Goal: Task Accomplishment & Management: Manage account settings

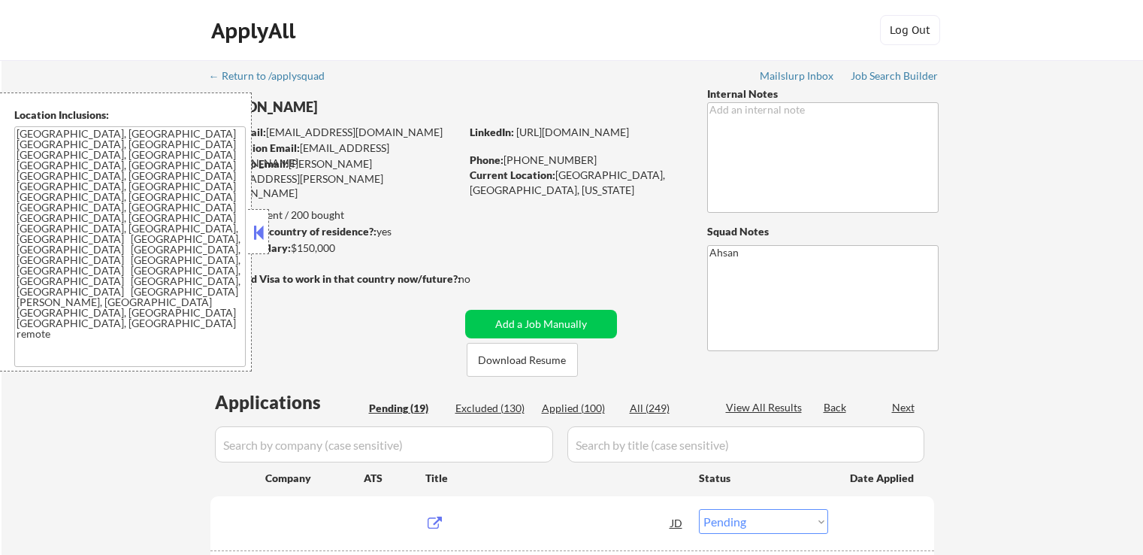
select select ""pending""
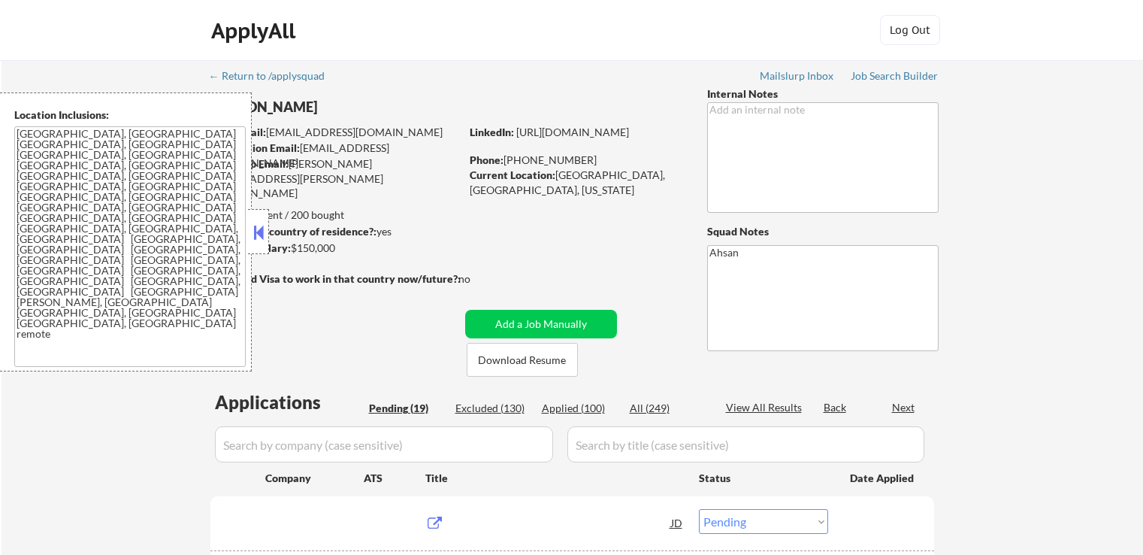
select select ""pending""
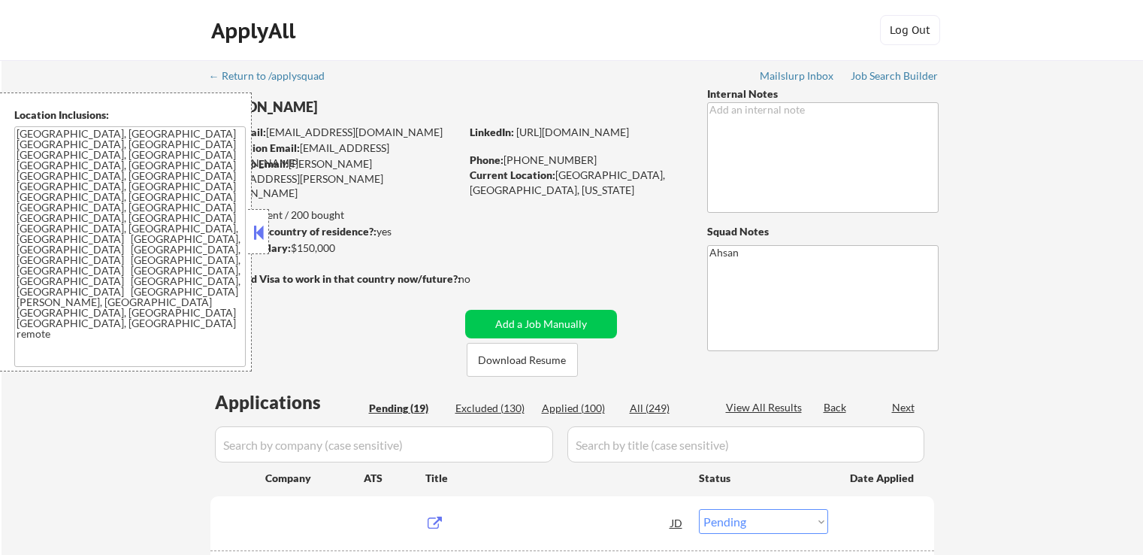
select select ""pending""
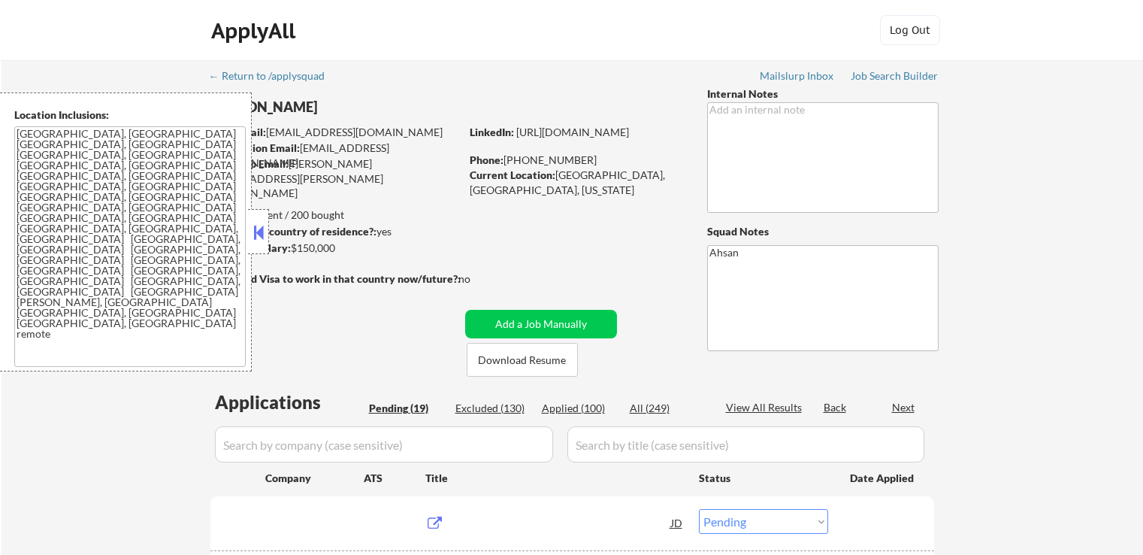
select select ""pending""
click at [264, 231] on button at bounding box center [258, 232] width 17 height 23
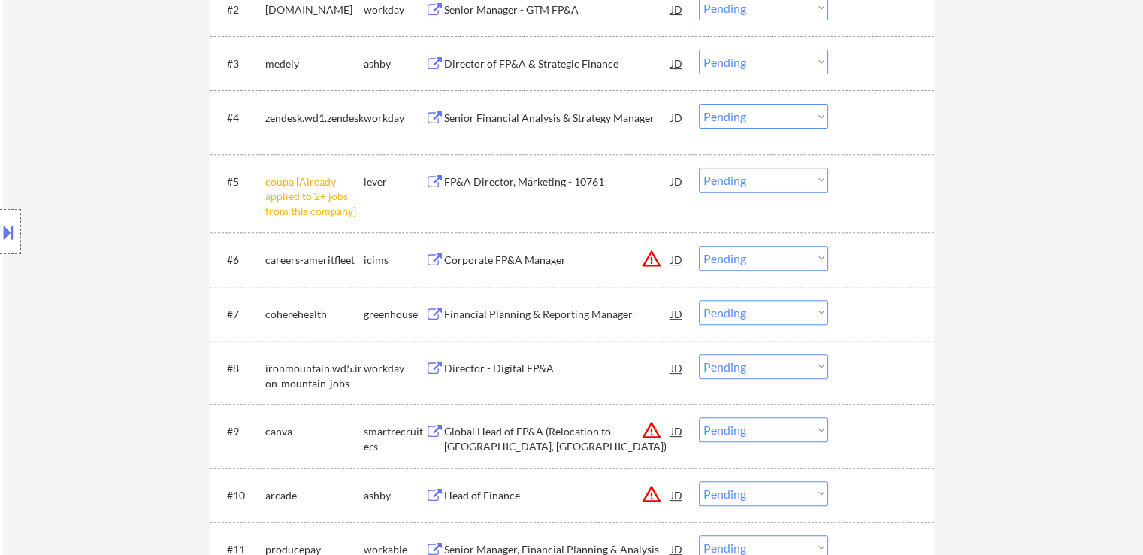
scroll to position [601, 0]
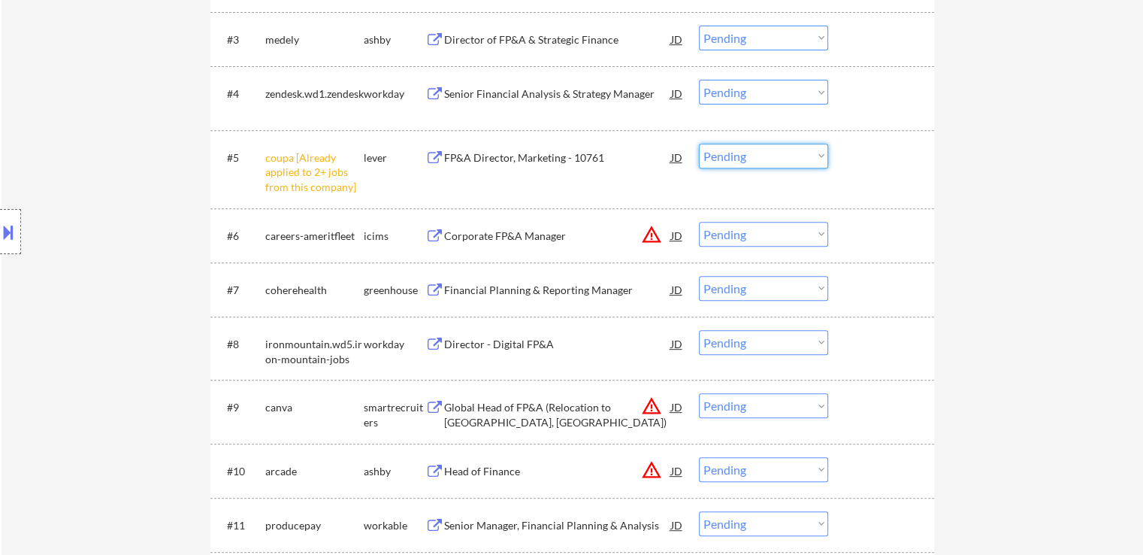
drag, startPoint x: 773, startPoint y: 157, endPoint x: 776, endPoint y: 165, distance: 8.8
click at [773, 157] on select "Choose an option... Pending Applied Excluded (Questions) Excluded (Expired) Exc…" at bounding box center [763, 156] width 129 height 25
click at [699, 144] on select "Choose an option... Pending Applied Excluded (Questions) Excluded (Expired) Exc…" at bounding box center [763, 156] width 129 height 25
click at [1019, 163] on div "← Return to /applysquad Mailslurp Inbox Job Search Builder [PERSON_NAME] User E…" at bounding box center [573, 266] width 1142 height 1614
select select ""pending""
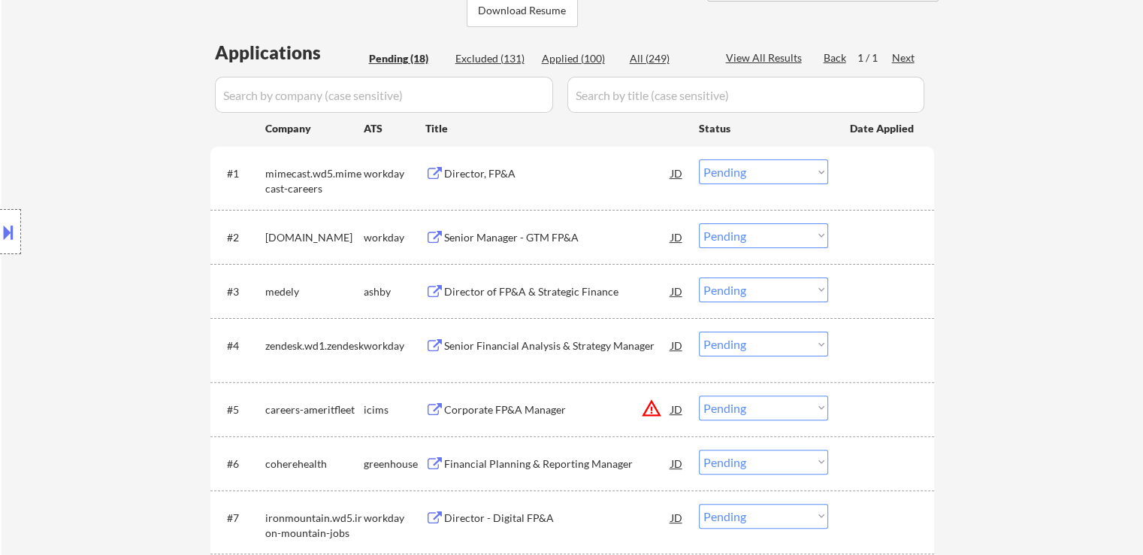
scroll to position [376, 0]
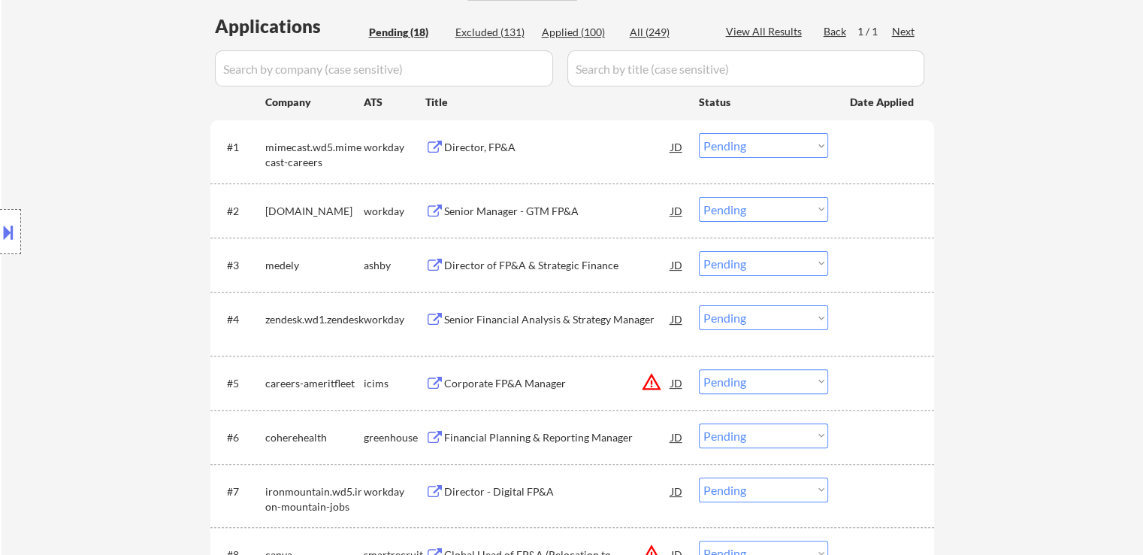
click at [486, 273] on div "Director of FP&A & Strategic Finance" at bounding box center [557, 264] width 227 height 27
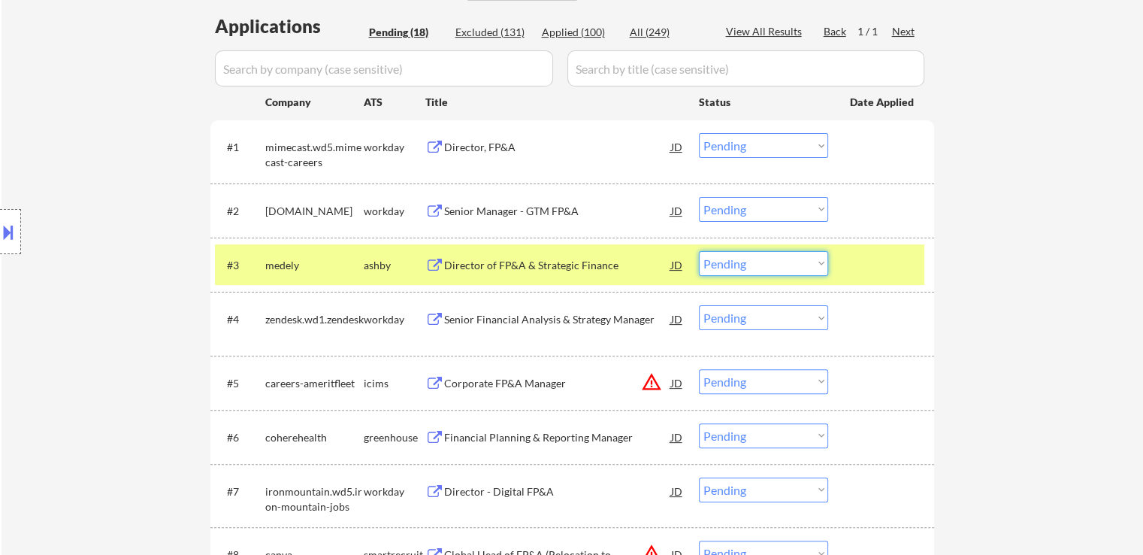
click at [763, 264] on select "Choose an option... Pending Applied Excluded (Questions) Excluded (Expired) Exc…" at bounding box center [763, 263] width 129 height 25
click at [699, 251] on select "Choose an option... Pending Applied Excluded (Questions) Excluded (Expired) Exc…" at bounding box center [763, 263] width 129 height 25
select select ""pending""
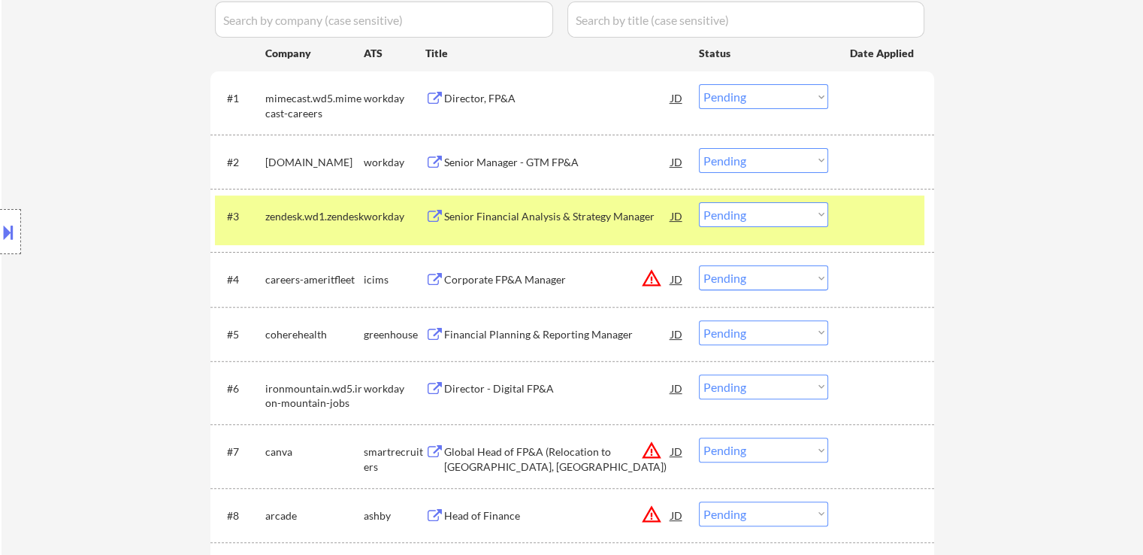
scroll to position [451, 0]
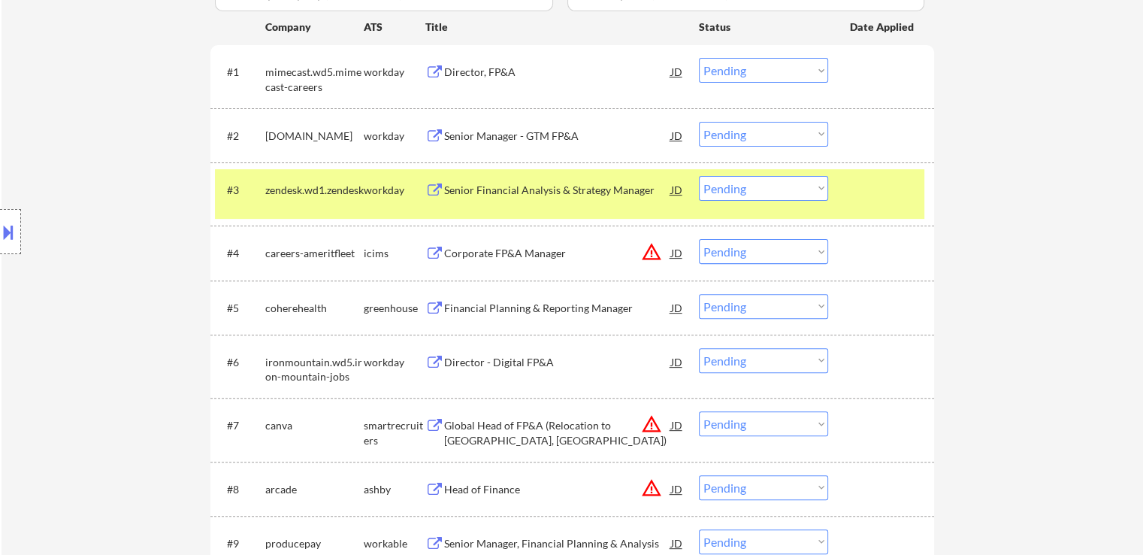
click at [459, 310] on div "Financial Planning & Reporting Manager" at bounding box center [557, 308] width 227 height 15
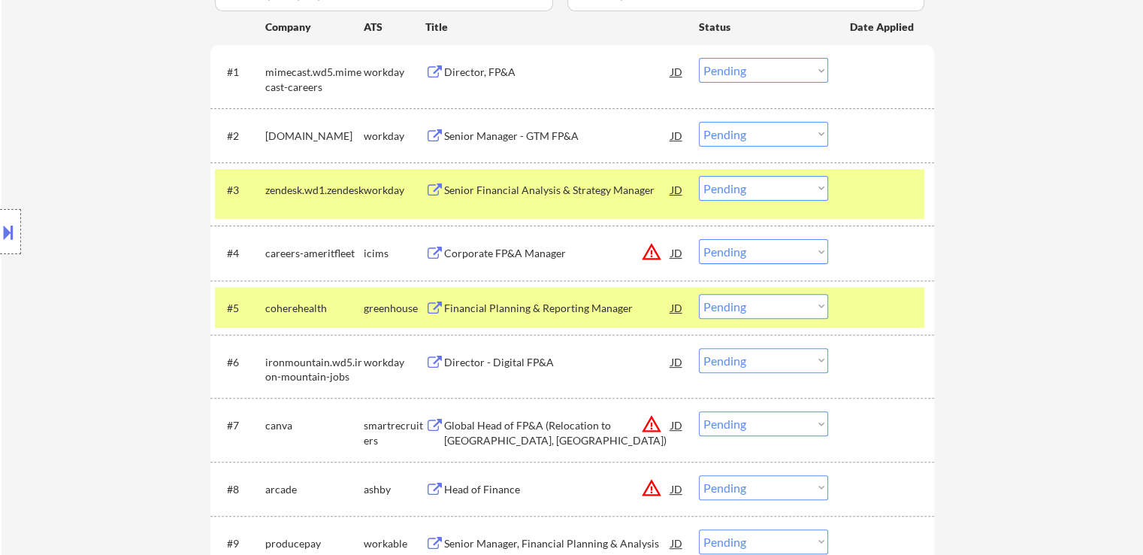
click at [6, 238] on button at bounding box center [8, 232] width 17 height 25
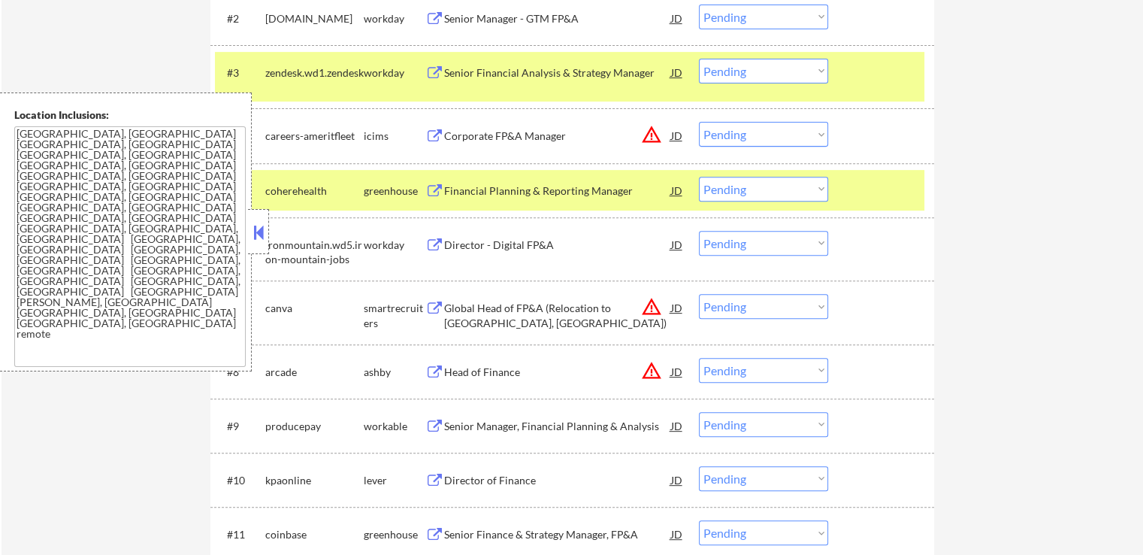
scroll to position [601, 0]
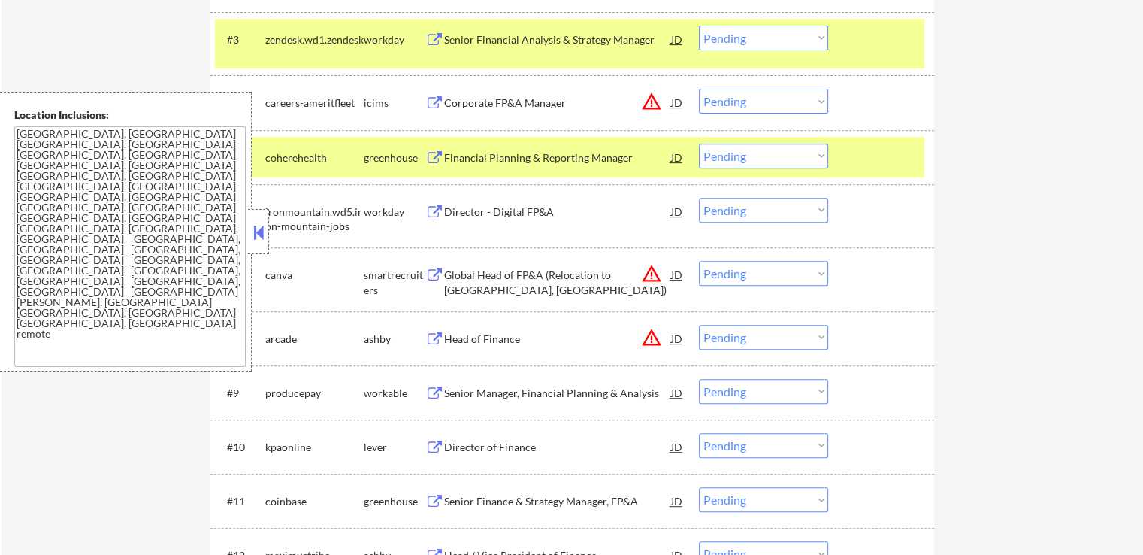
click at [774, 158] on select "Choose an option... Pending Applied Excluded (Questions) Excluded (Expired) Exc…" at bounding box center [763, 156] width 129 height 25
click at [699, 144] on select "Choose an option... Pending Applied Excluded (Questions) Excluded (Expired) Exc…" at bounding box center [763, 156] width 129 height 25
select select ""pending""
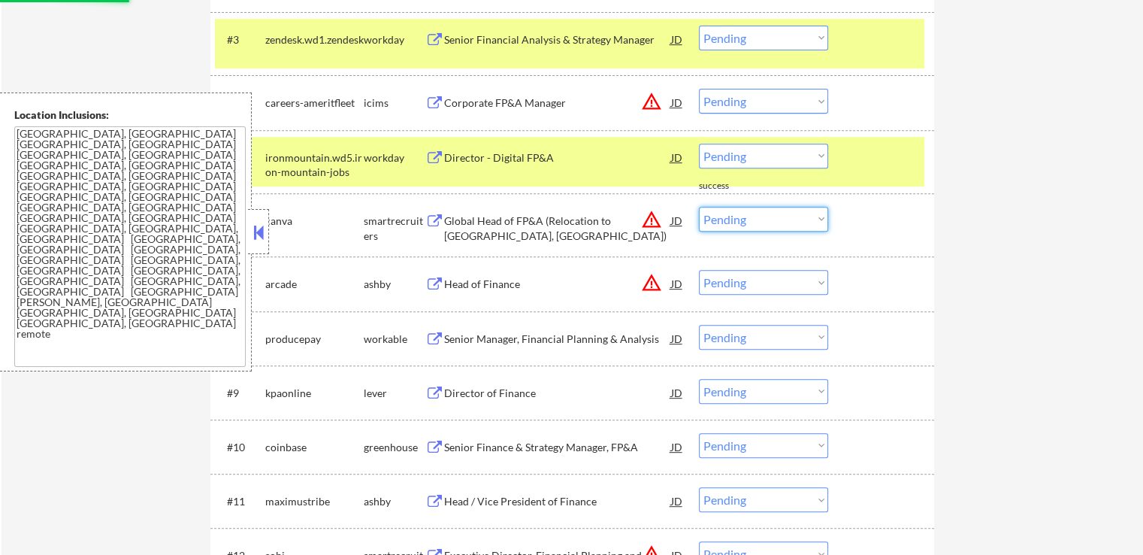
click at [737, 222] on select "Choose an option... Pending Applied Excluded (Questions) Excluded (Expired) Exc…" at bounding box center [763, 219] width 129 height 25
click at [699, 207] on select "Choose an option... Pending Applied Excluded (Questions) Excluded (Expired) Exc…" at bounding box center [763, 219] width 129 height 25
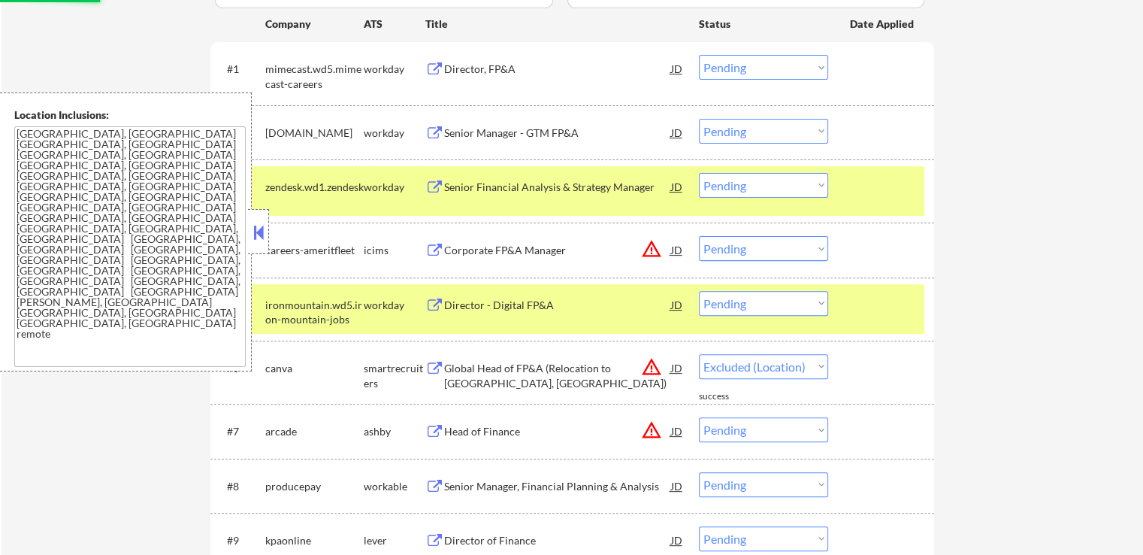
scroll to position [451, 0]
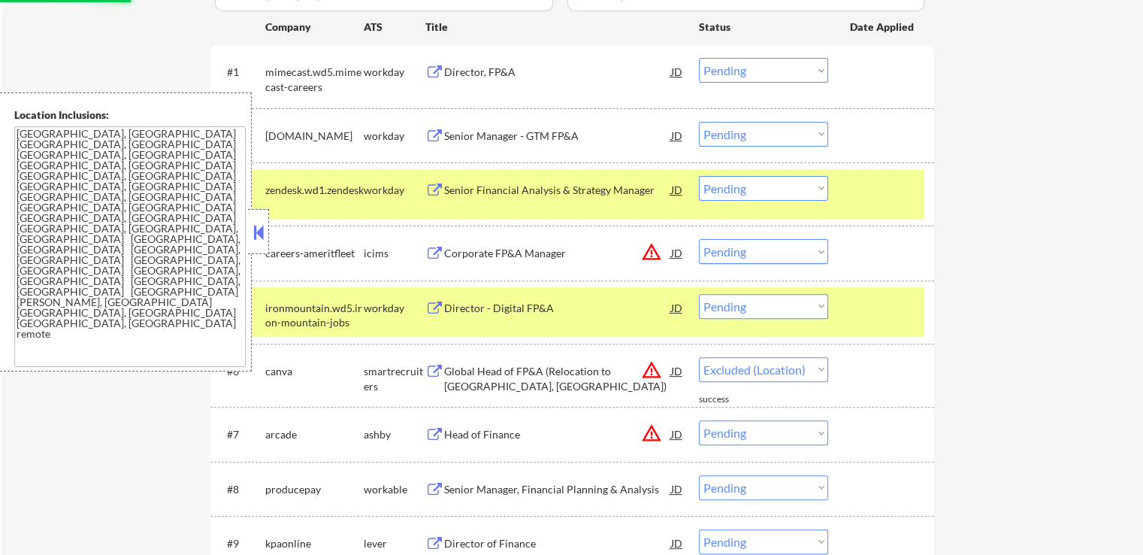
select select ""pending""
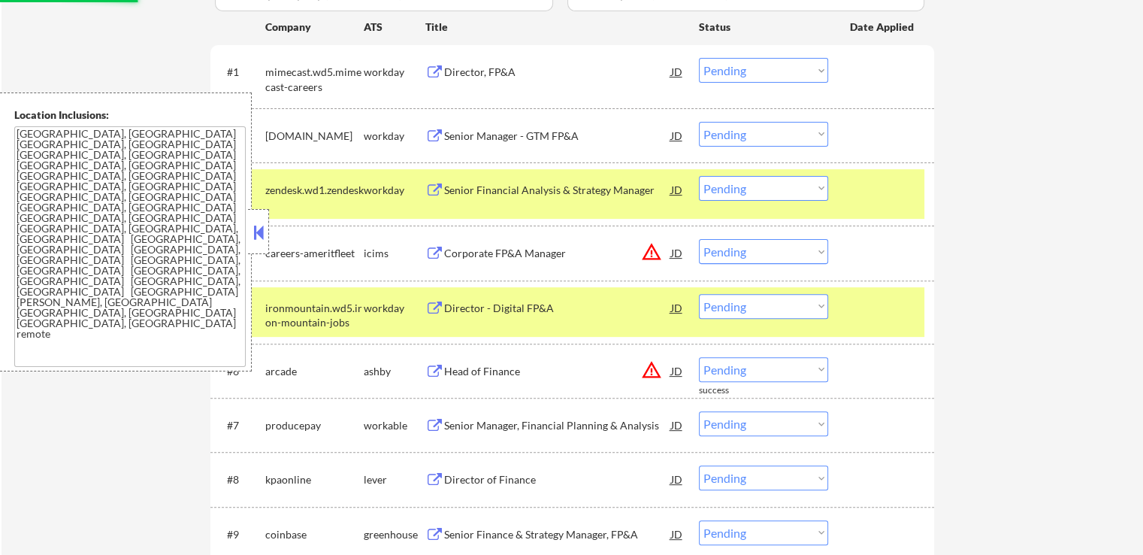
click at [749, 256] on select "Choose an option... Pending Applied Excluded (Questions) Excluded (Expired) Exc…" at bounding box center [763, 251] width 129 height 25
click at [699, 239] on select "Choose an option... Pending Applied Excluded (Questions) Excluded (Expired) Exc…" at bounding box center [763, 251] width 129 height 25
select select ""pending""
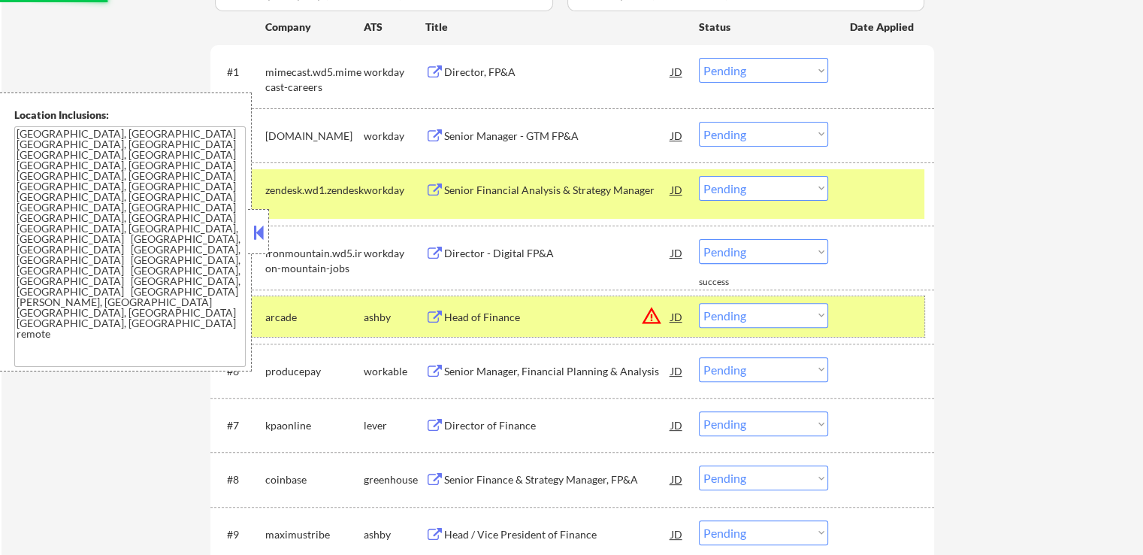
drag, startPoint x: 889, startPoint y: 301, endPoint x: 886, endPoint y: 232, distance: 69.2
click at [890, 303] on div "#5 arcade [PERSON_NAME] Head of Finance JD warning_amber Choose an option... Pe…" at bounding box center [570, 316] width 710 height 41
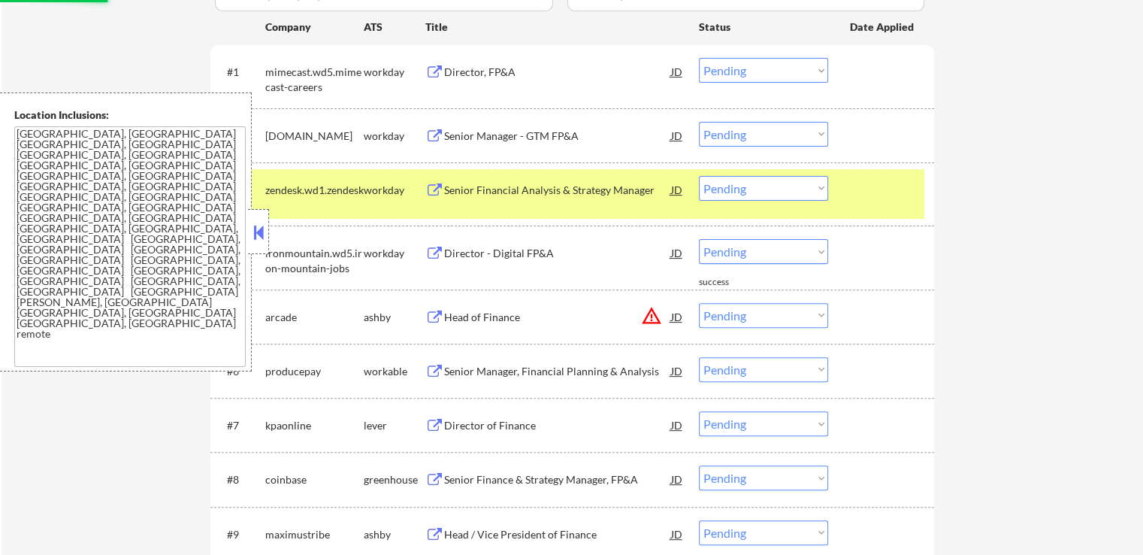
click at [879, 190] on div at bounding box center [883, 189] width 66 height 27
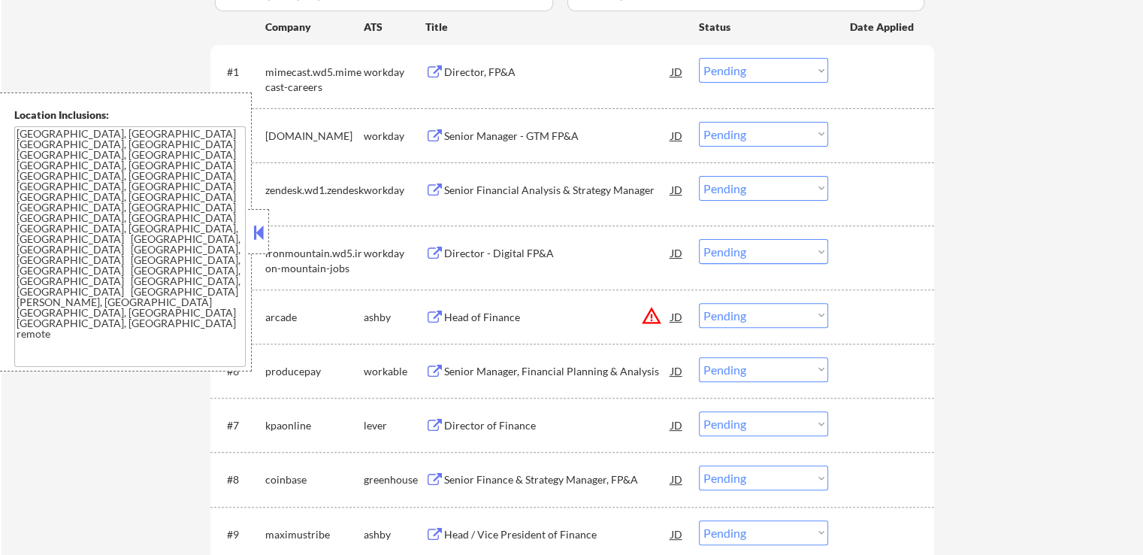
click at [489, 310] on div "Head of Finance" at bounding box center [557, 317] width 227 height 15
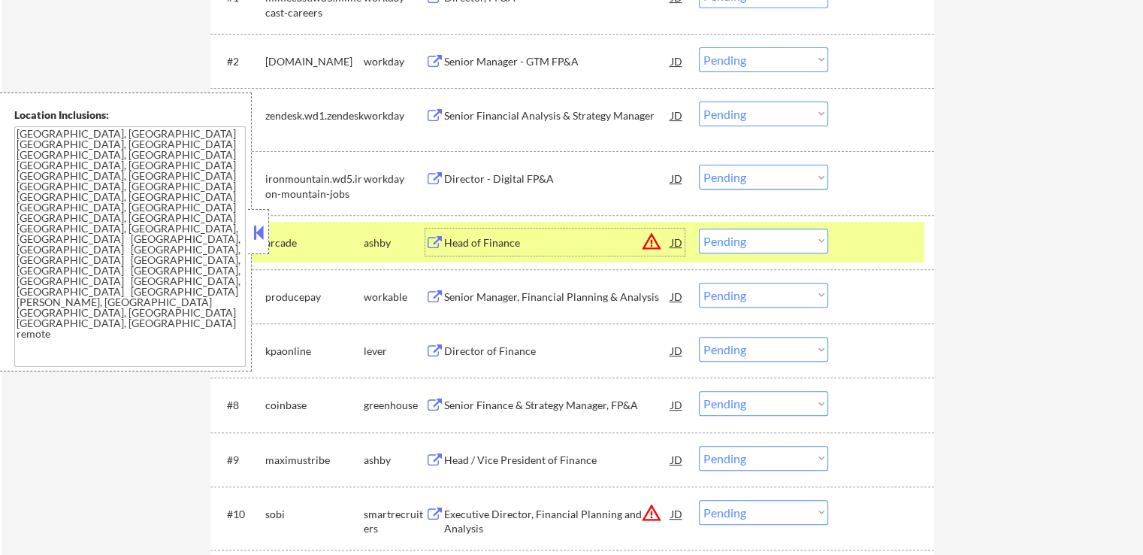
scroll to position [526, 0]
click at [767, 244] on select "Choose an option... Pending Applied Excluded (Questions) Excluded (Expired) Exc…" at bounding box center [763, 240] width 129 height 25
click at [699, 228] on select "Choose an option... Pending Applied Excluded (Questions) Excluded (Expired) Exc…" at bounding box center [763, 240] width 129 height 25
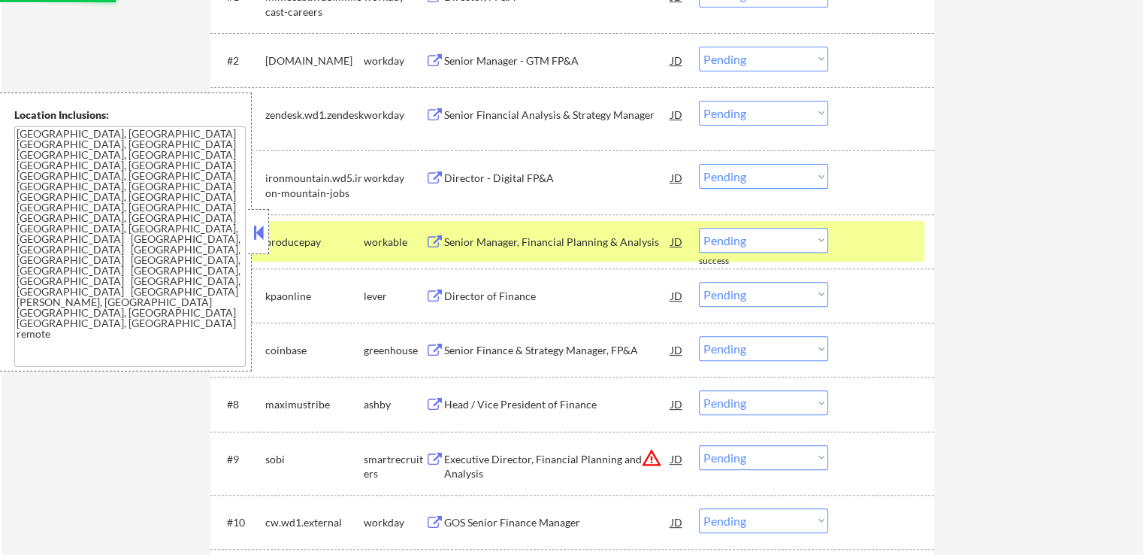
click at [480, 245] on div "Senior Manager, Financial Planning & Analysis" at bounding box center [557, 242] width 227 height 15
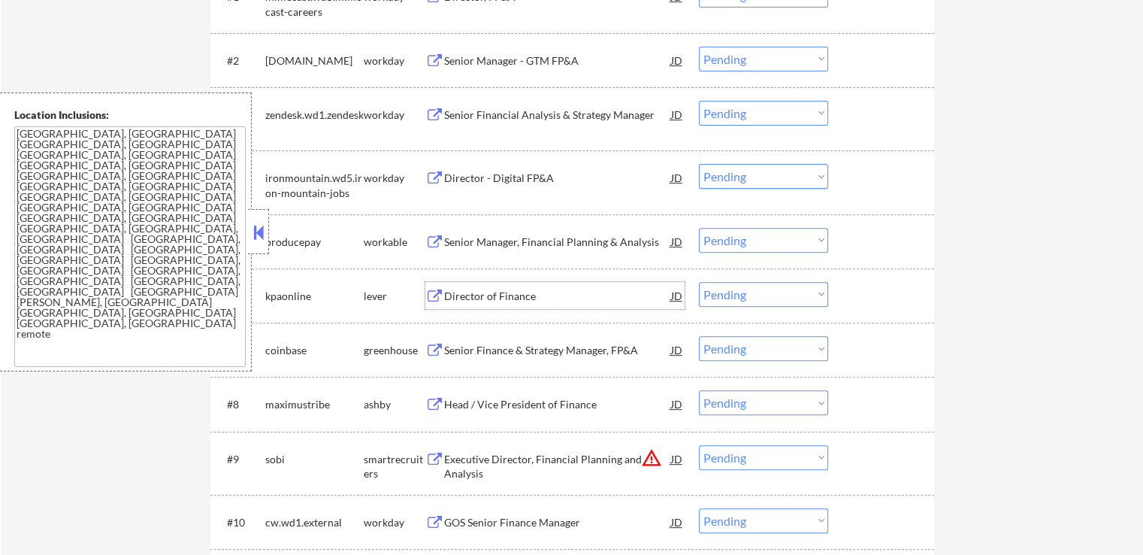
click at [456, 293] on div "Director of Finance" at bounding box center [557, 296] width 227 height 15
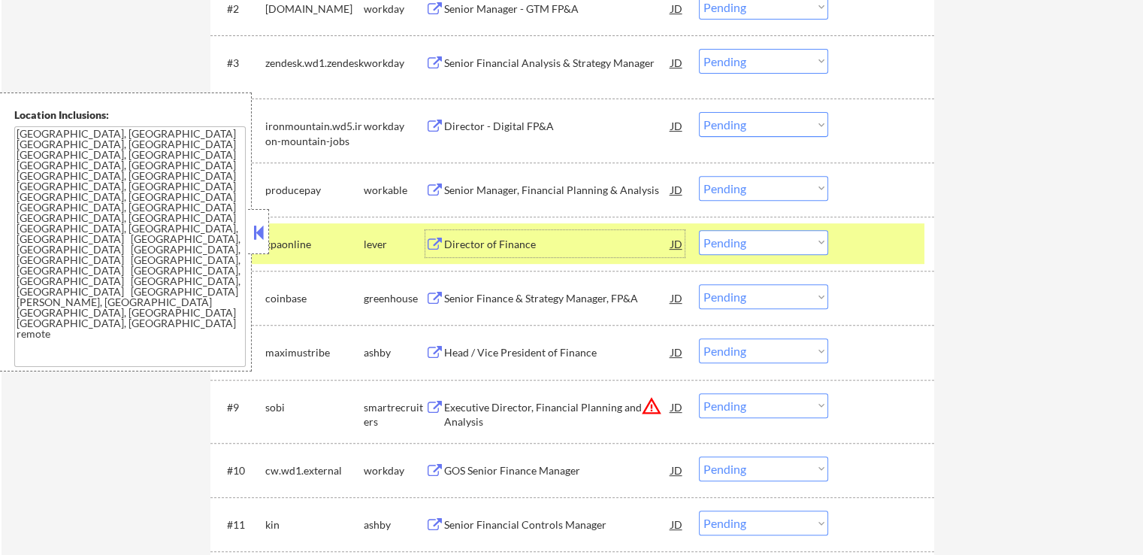
scroll to position [601, 0]
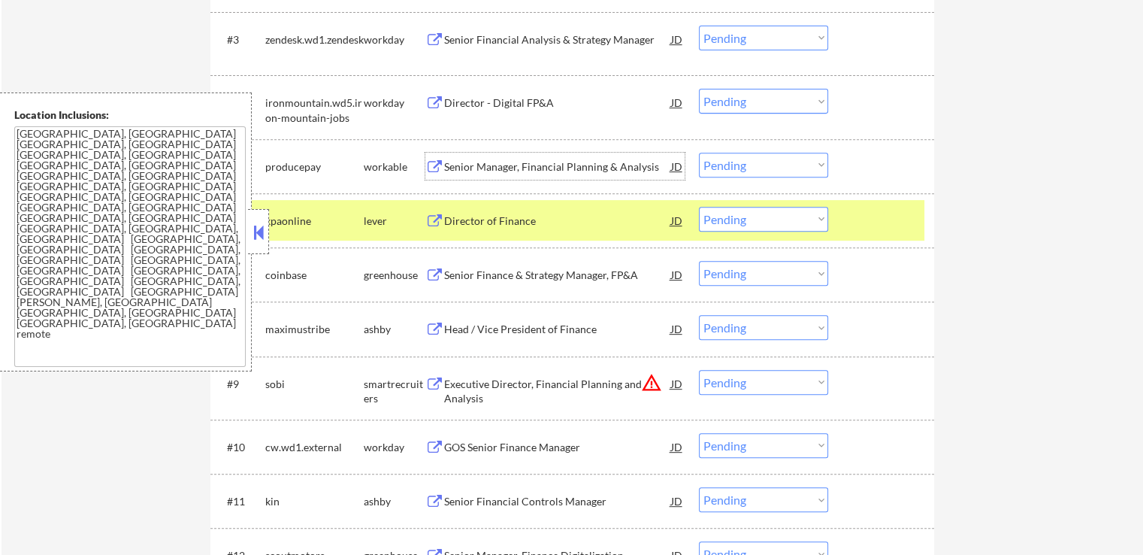
click at [538, 163] on div "Senior Manager, Financial Planning & Analysis" at bounding box center [557, 166] width 227 height 15
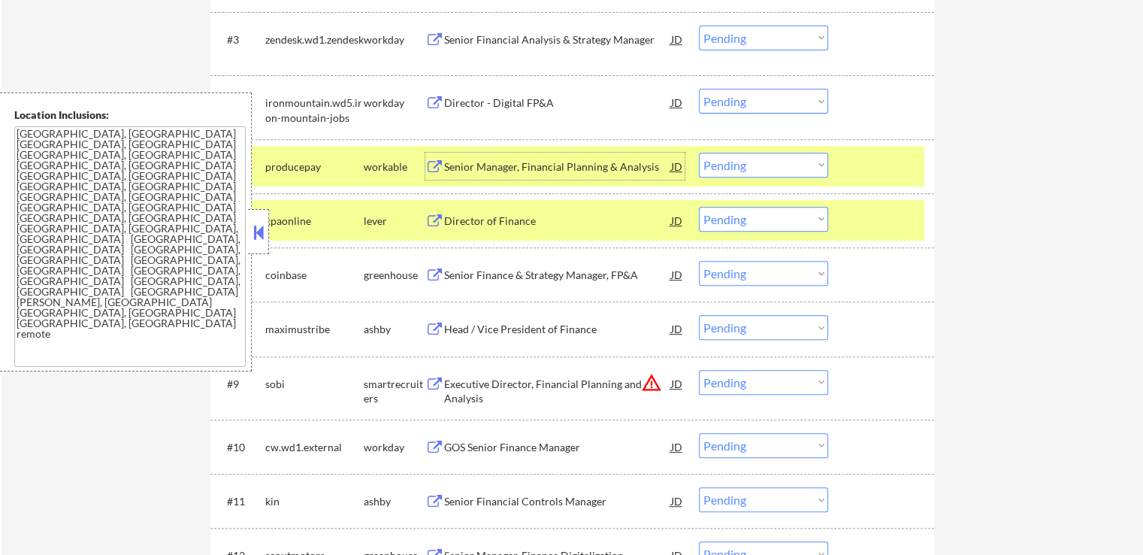
click at [760, 168] on select "Choose an option... Pending Applied Excluded (Questions) Excluded (Expired) Exc…" at bounding box center [763, 165] width 129 height 25
click at [699, 153] on select "Choose an option... Pending Applied Excluded (Questions) Excluded (Expired) Exc…" at bounding box center [763, 165] width 129 height 25
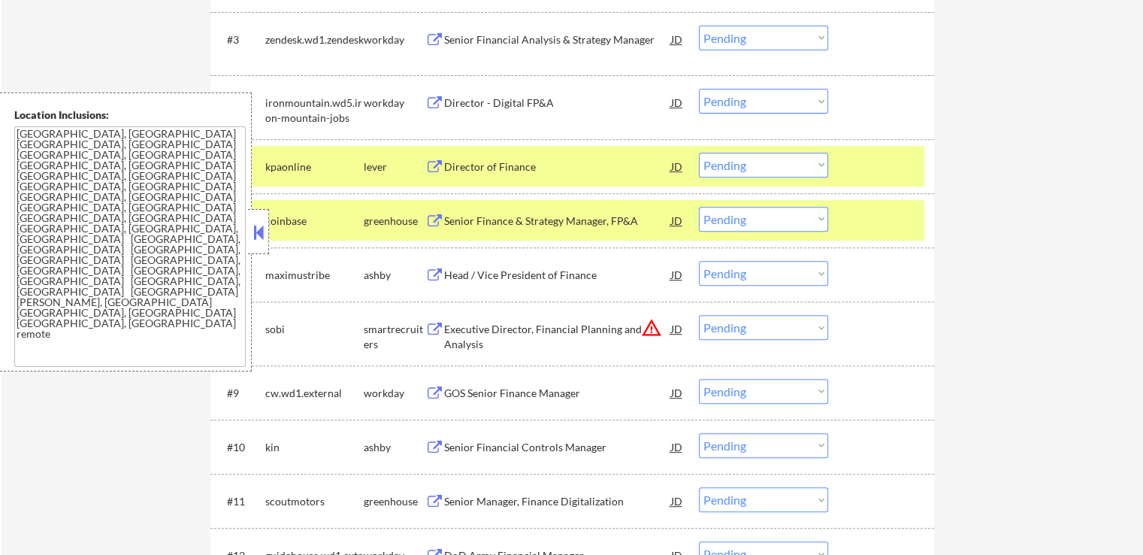
click at [756, 162] on select "Choose an option... Pending Applied Excluded (Questions) Excluded (Expired) Exc…" at bounding box center [763, 165] width 129 height 25
click at [699, 153] on select "Choose an option... Pending Applied Excluded (Questions) Excluded (Expired) Exc…" at bounding box center [763, 165] width 129 height 25
select select ""pending""
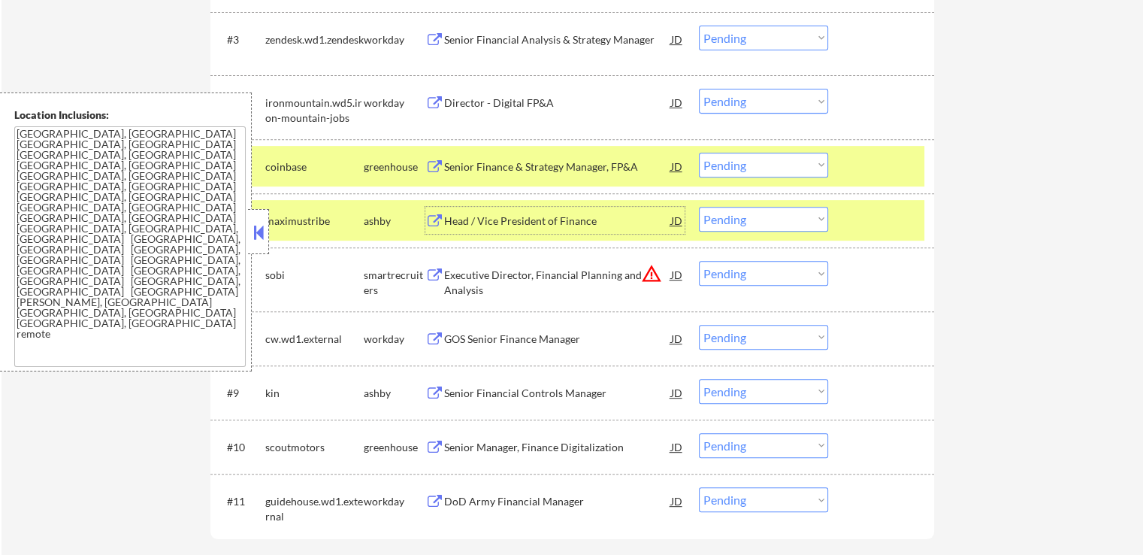
click at [494, 211] on div "Head / Vice President of Finance" at bounding box center [557, 220] width 227 height 27
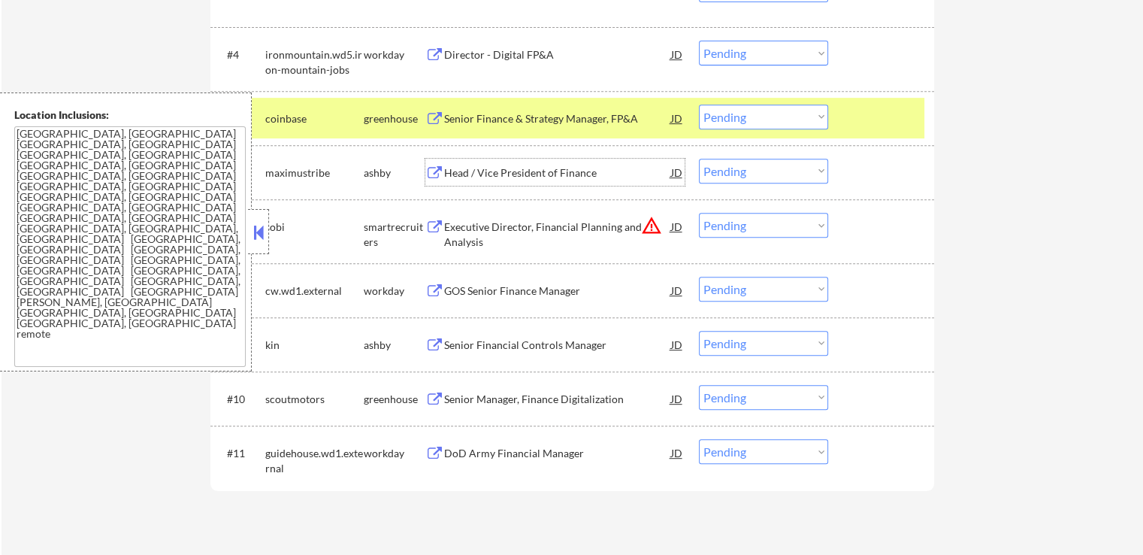
scroll to position [677, 0]
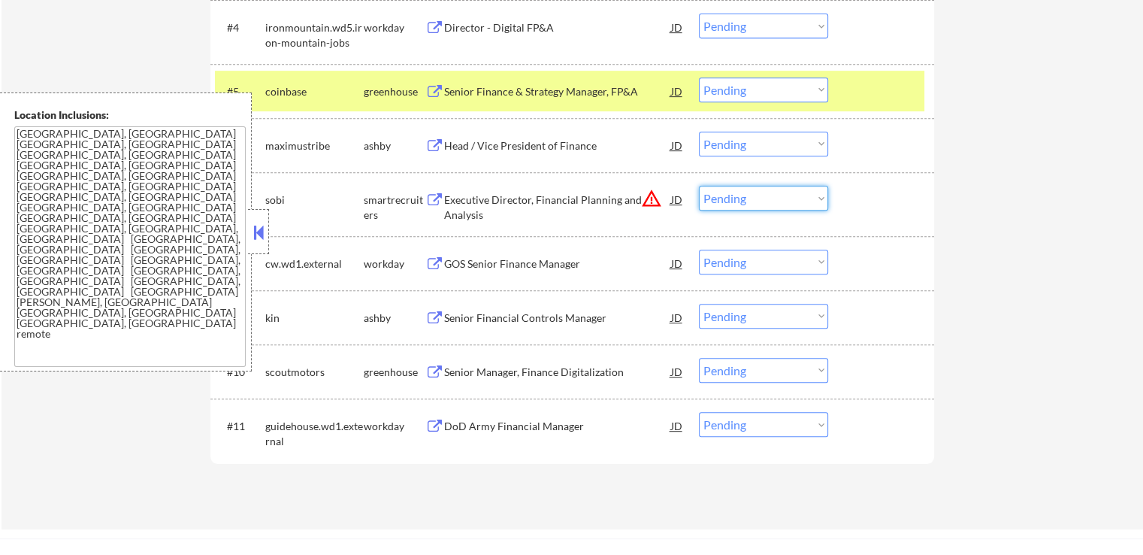
drag, startPoint x: 767, startPoint y: 190, endPoint x: 771, endPoint y: 207, distance: 17.9
click at [768, 190] on select "Choose an option... Pending Applied Excluded (Questions) Excluded (Expired) Exc…" at bounding box center [763, 198] width 129 height 25
click at [699, 186] on select "Choose an option... Pending Applied Excluded (Questions) Excluded (Expired) Exc…" at bounding box center [763, 198] width 129 height 25
select select ""pending""
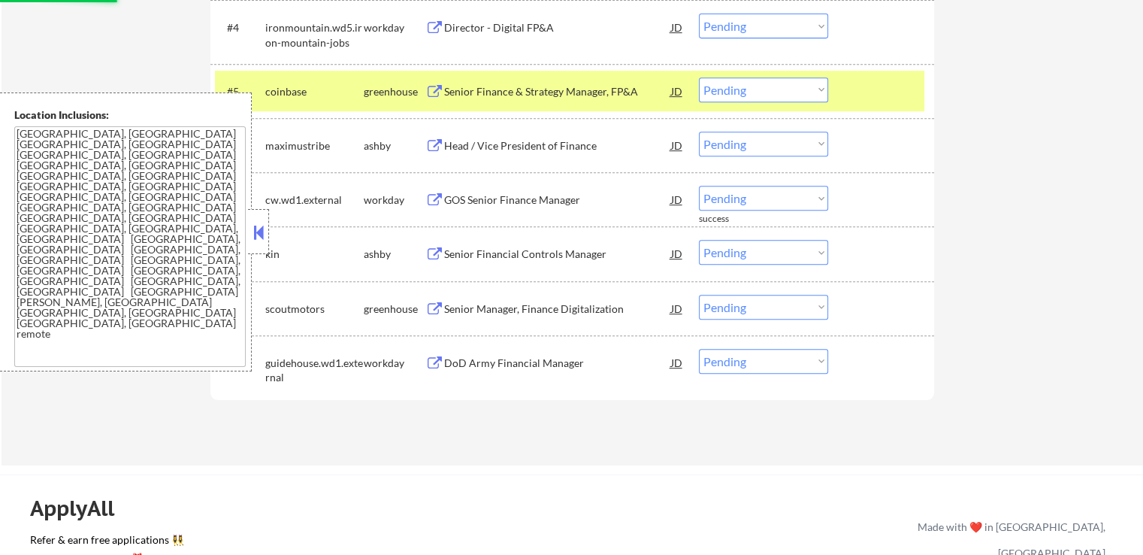
click at [472, 253] on div "Senior Financial Controls Manager" at bounding box center [557, 254] width 227 height 15
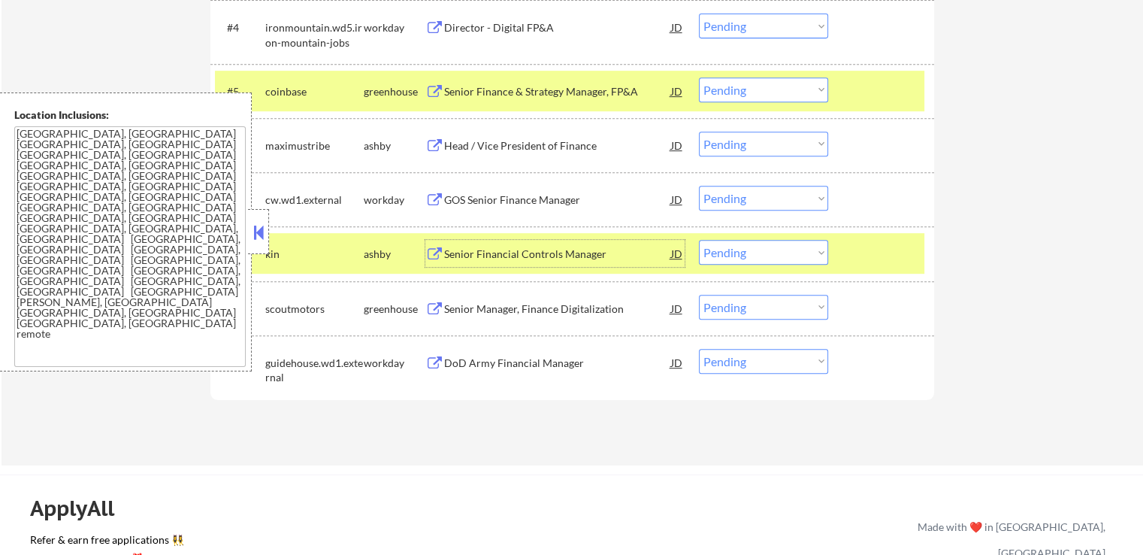
click at [755, 145] on select "Choose an option... Pending Applied Excluded (Questions) Excluded (Expired) Exc…" at bounding box center [763, 144] width 129 height 25
click at [699, 132] on select "Choose an option... Pending Applied Excluded (Questions) Excluded (Expired) Exc…" at bounding box center [763, 144] width 129 height 25
select select ""pending""
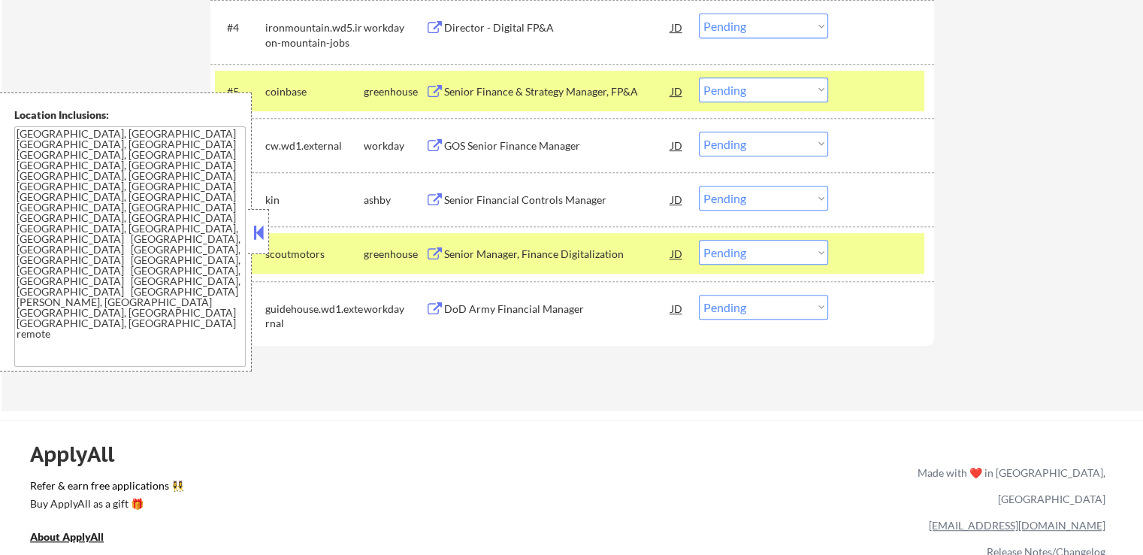
click at [750, 193] on select "Choose an option... Pending Applied Excluded (Questions) Excluded (Expired) Exc…" at bounding box center [763, 198] width 129 height 25
click at [699, 186] on select "Choose an option... Pending Applied Excluded (Questions) Excluded (Expired) Exc…" at bounding box center [763, 198] width 129 height 25
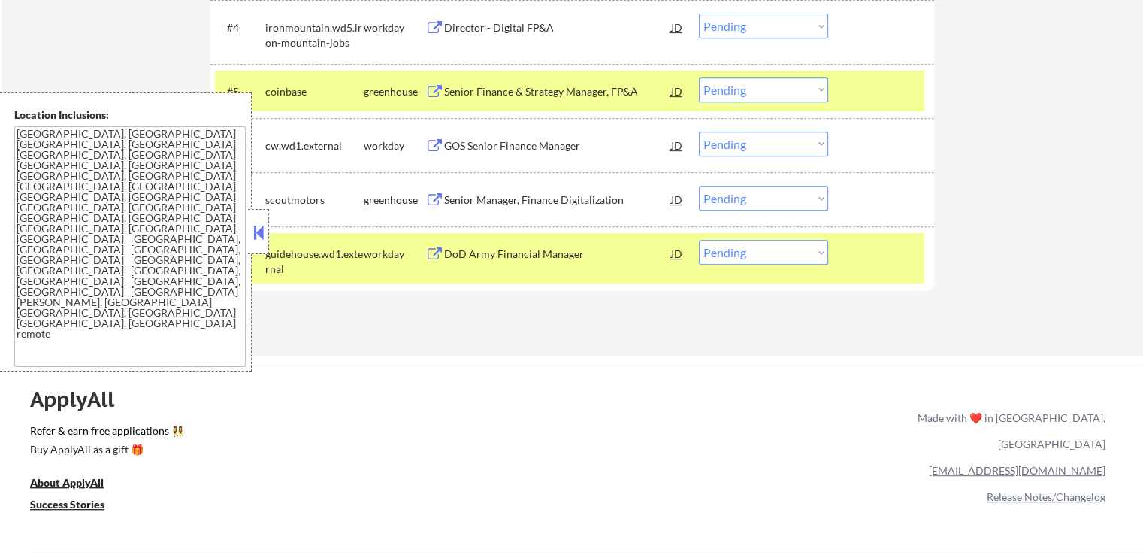
click at [461, 202] on div "Senior Manager, Finance Digitalization" at bounding box center [557, 199] width 227 height 15
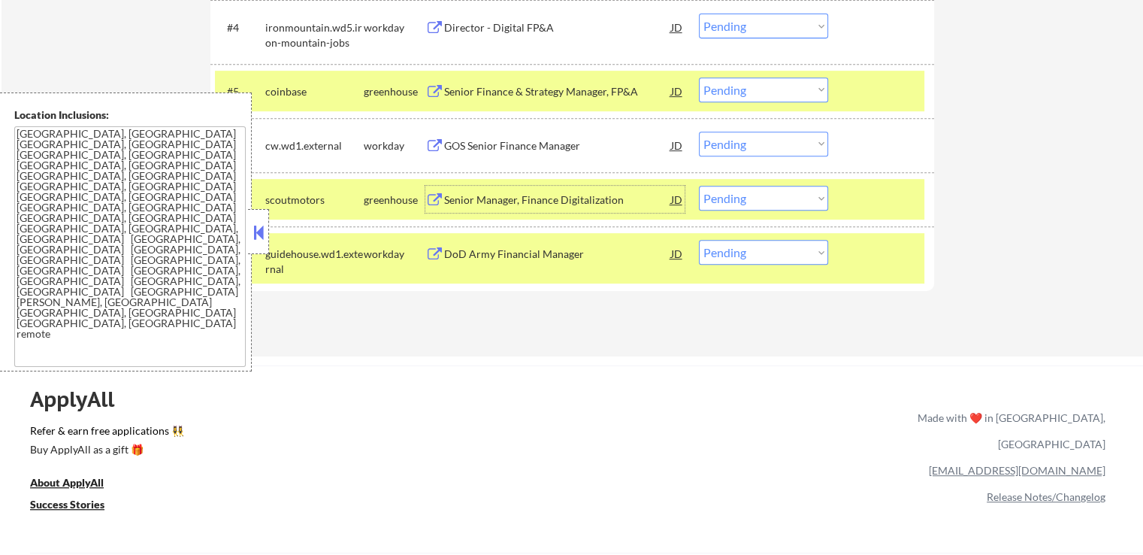
drag, startPoint x: 771, startPoint y: 196, endPoint x: 780, endPoint y: 206, distance: 13.3
click at [771, 196] on select "Choose an option... Pending Applied Excluded (Questions) Excluded (Expired) Exc…" at bounding box center [763, 198] width 129 height 25
click at [699, 186] on select "Choose an option... Pending Applied Excluded (Questions) Excluded (Expired) Exc…" at bounding box center [763, 198] width 129 height 25
click at [568, 326] on div "Applications Pending (8) Excluded (136) Applied (105) All (249) View All Result…" at bounding box center [572, 20] width 724 height 615
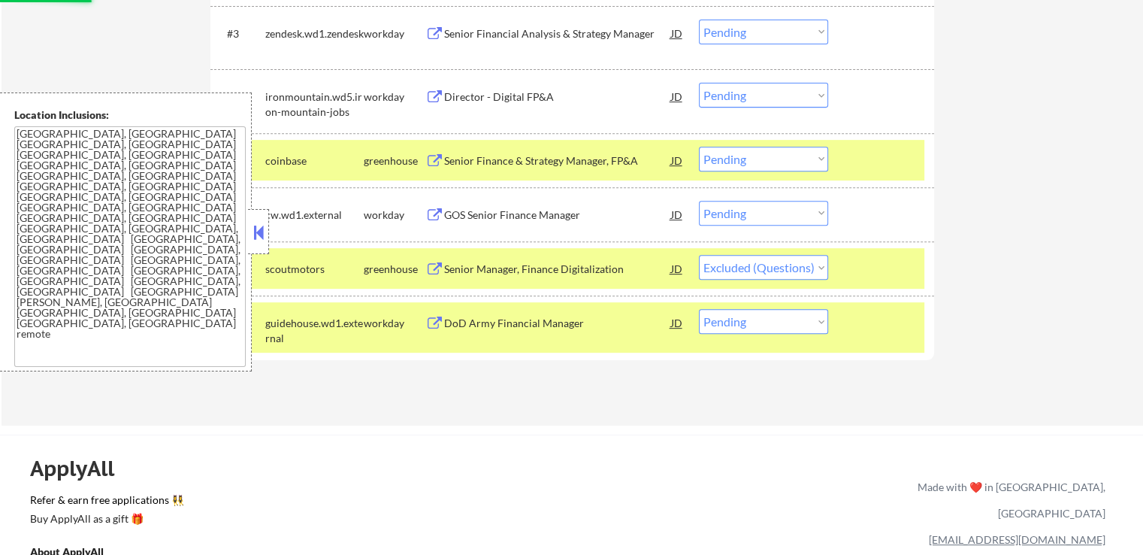
scroll to position [526, 0]
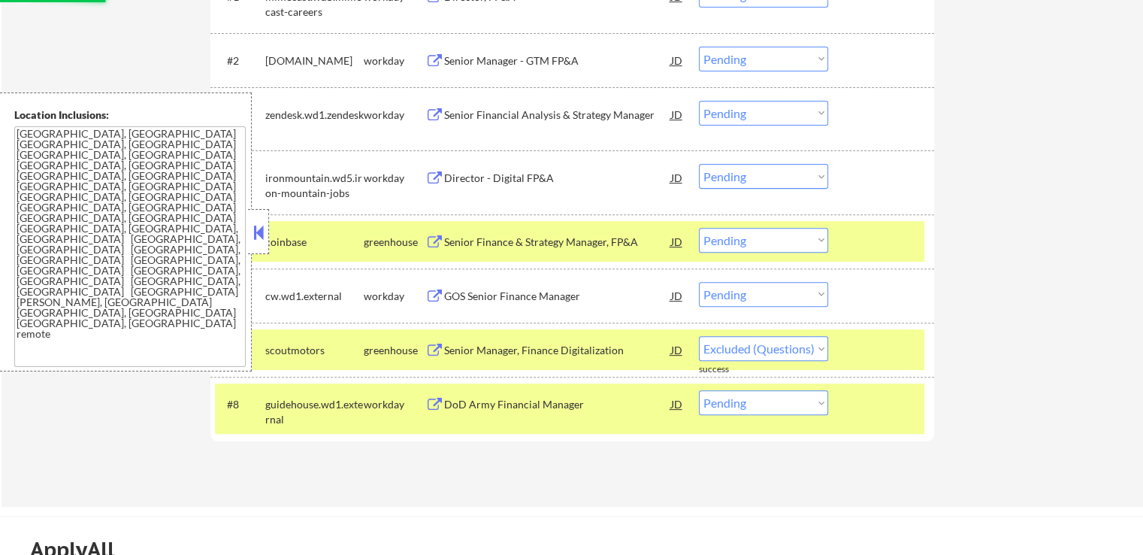
select select ""pending""
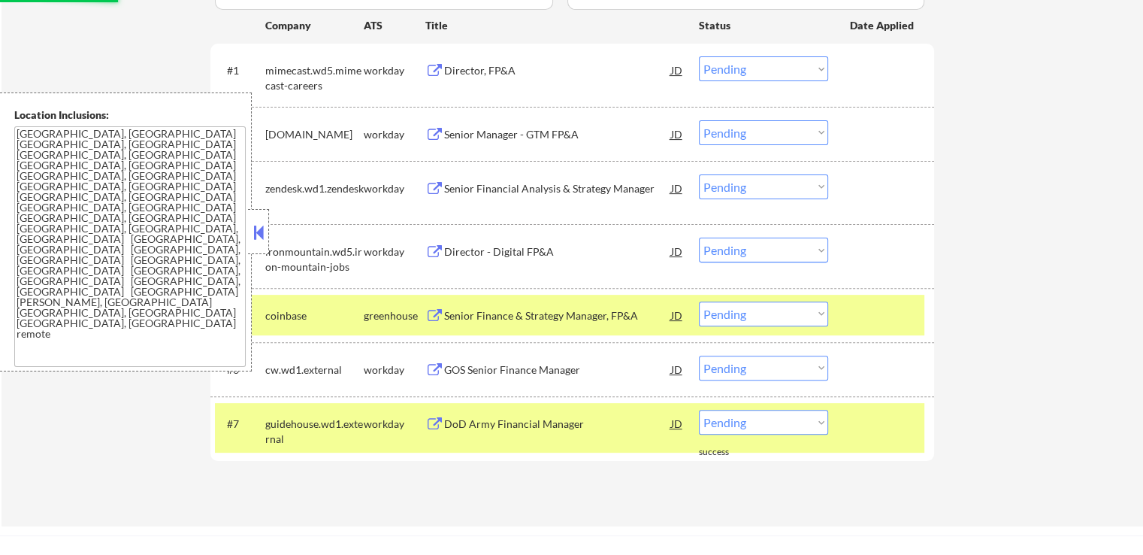
scroll to position [451, 0]
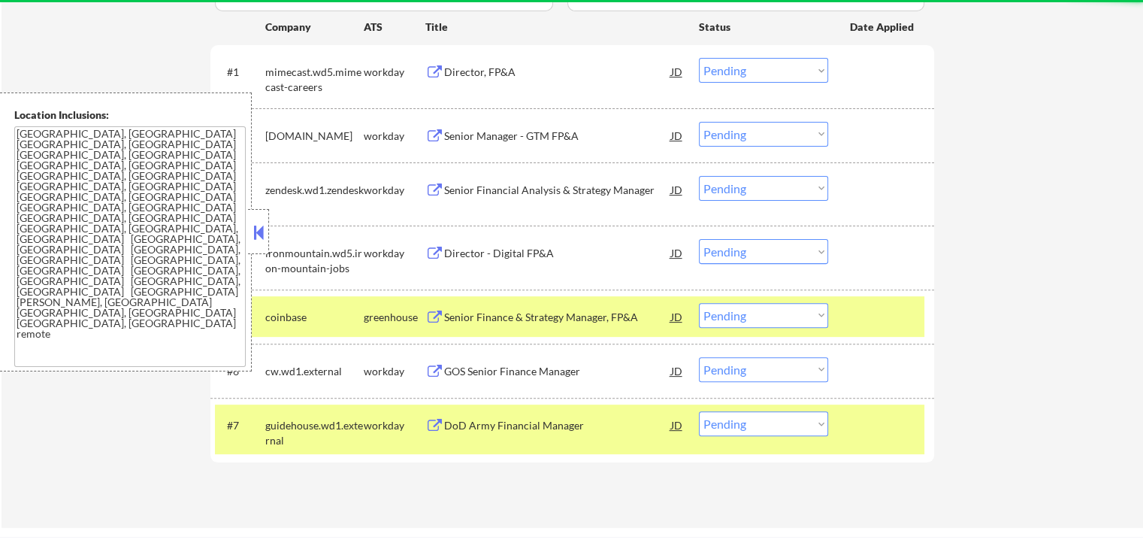
click at [516, 320] on div "Senior Finance & Strategy Manager, FP&A" at bounding box center [557, 317] width 227 height 15
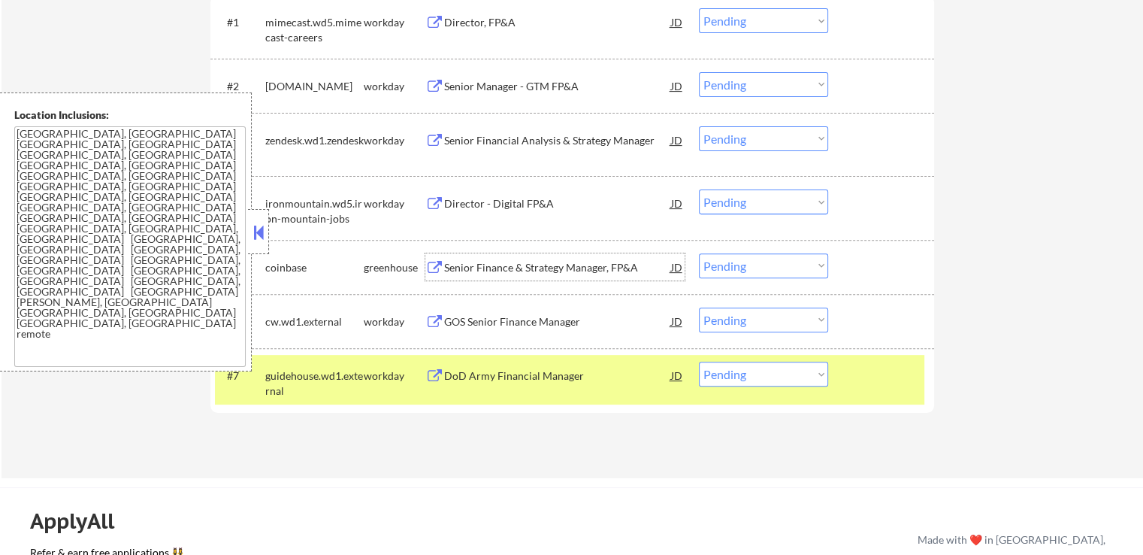
scroll to position [526, 0]
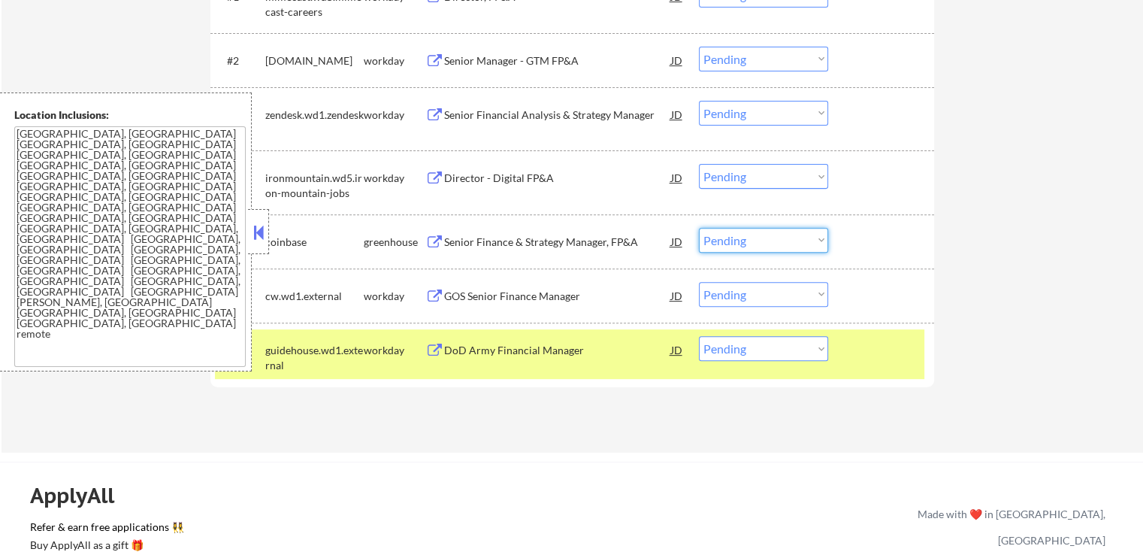
click at [754, 239] on select "Choose an option... Pending Applied Excluded (Questions) Excluded (Expired) Exc…" at bounding box center [763, 240] width 129 height 25
click at [699, 228] on select "Choose an option... Pending Applied Excluded (Questions) Excluded (Expired) Exc…" at bounding box center [763, 240] width 129 height 25
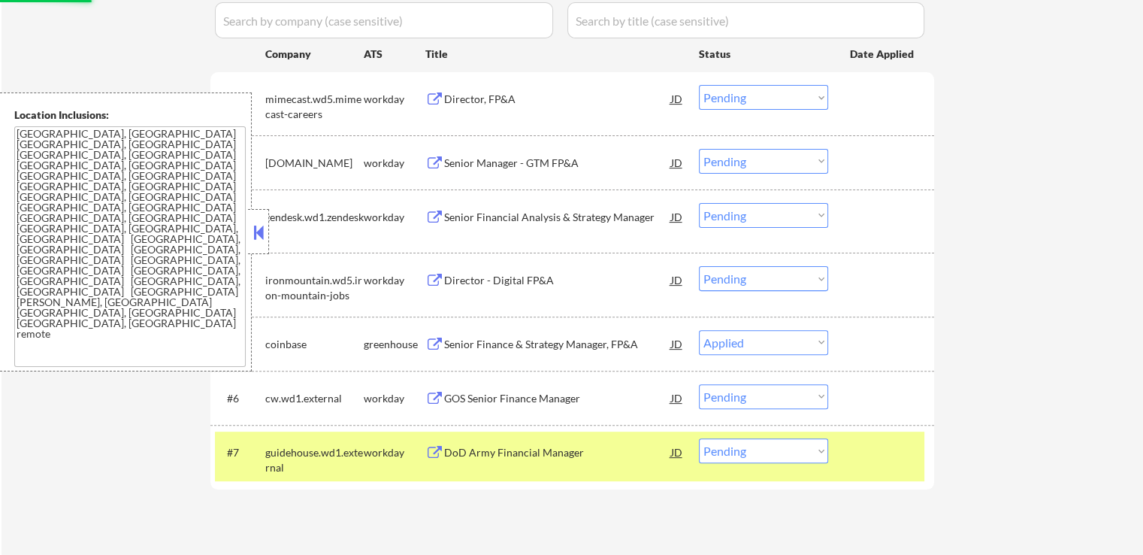
scroll to position [301, 0]
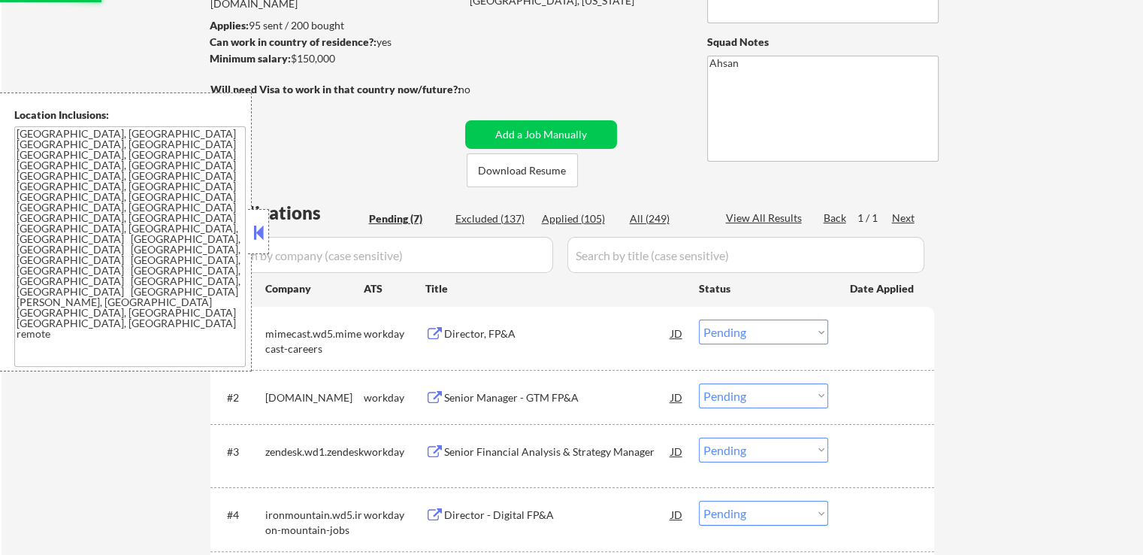
select select ""pending""
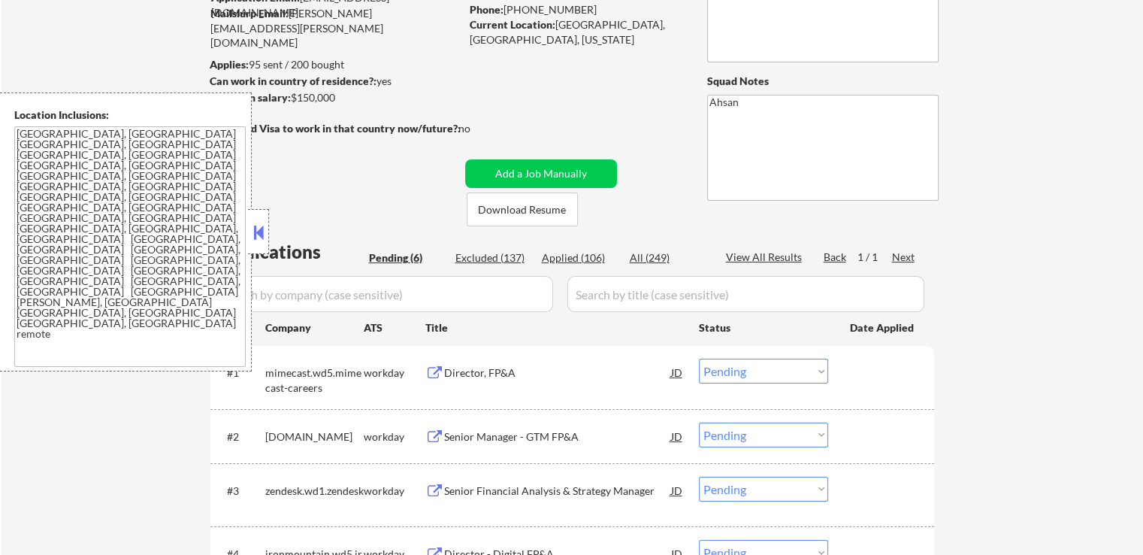
click at [580, 259] on div "Applied (106)" at bounding box center [579, 257] width 75 height 15
select select ""applied""
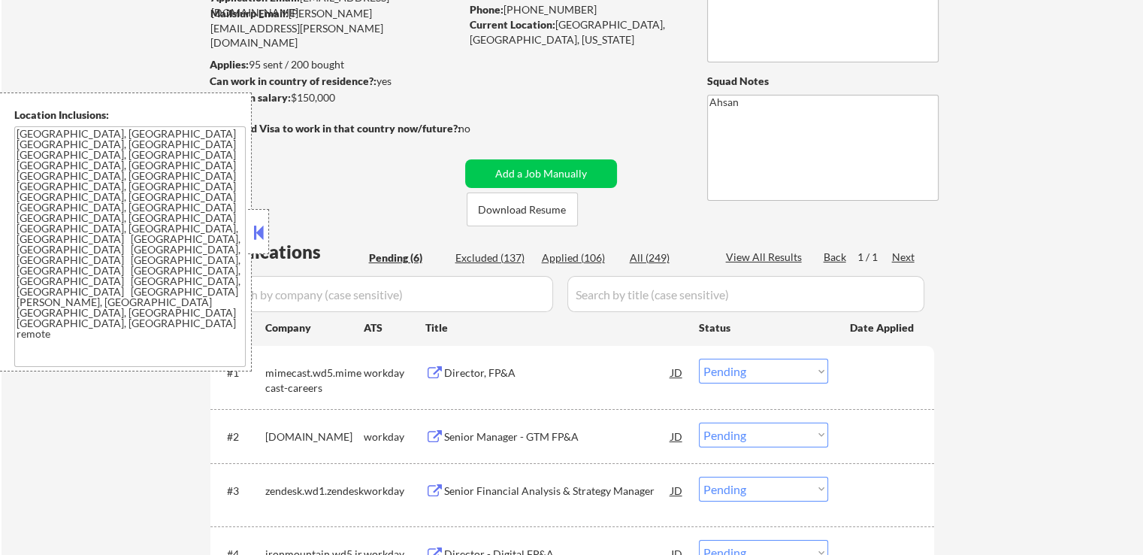
select select ""applied""
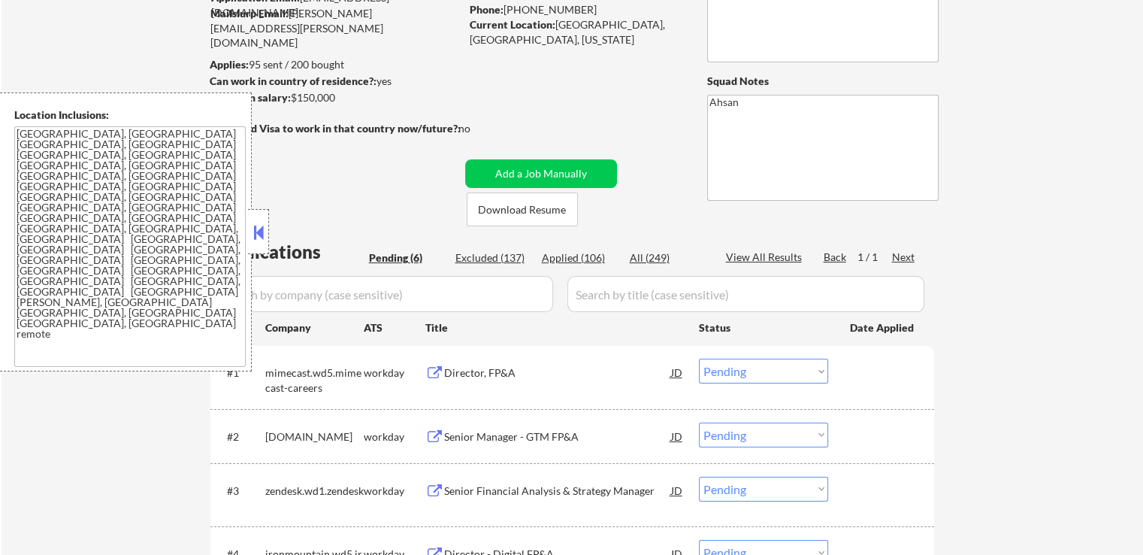
select select ""applied""
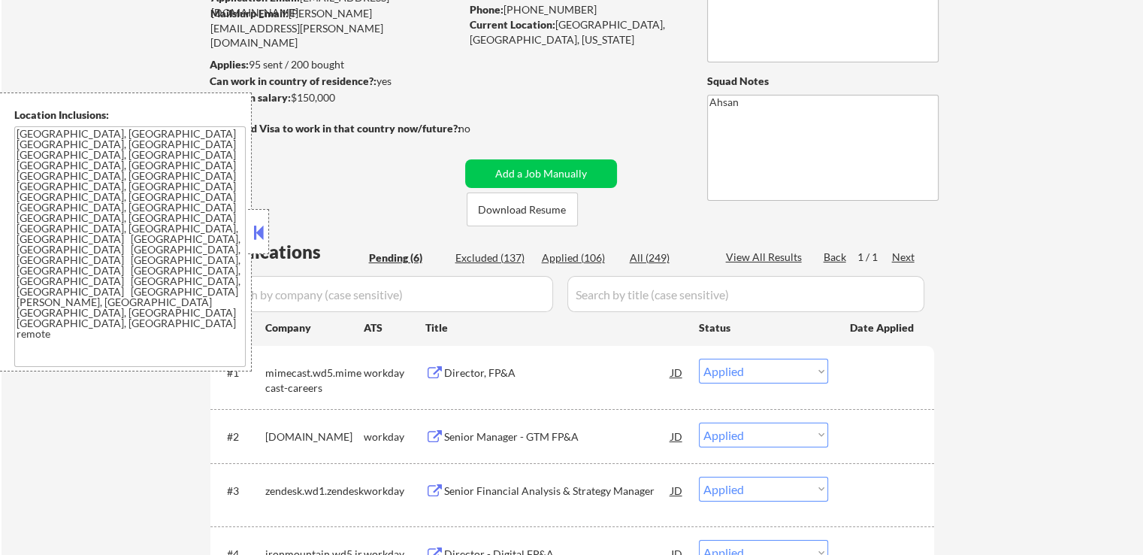
select select ""applied""
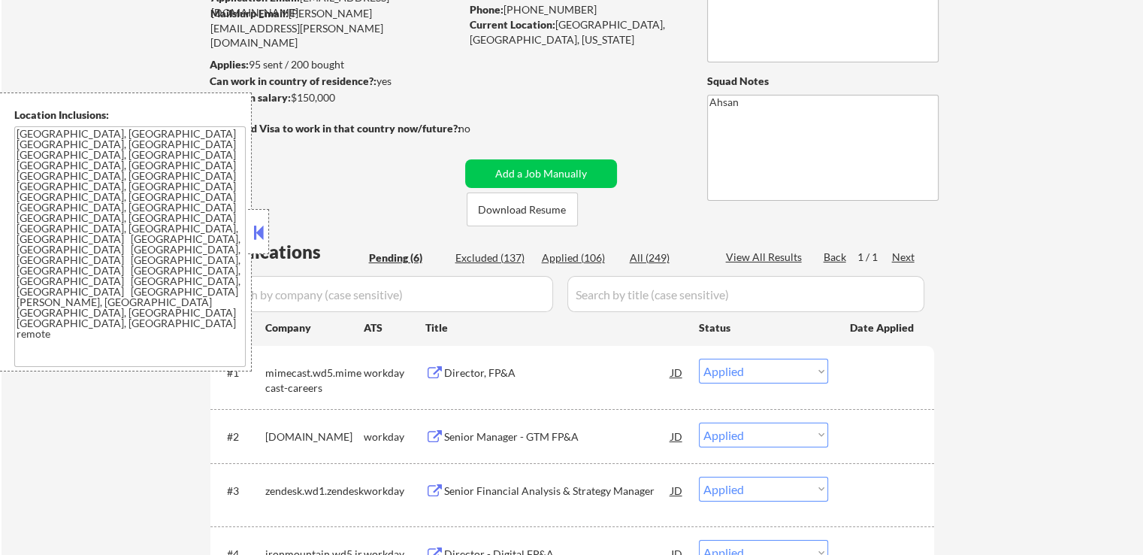
select select ""applied""
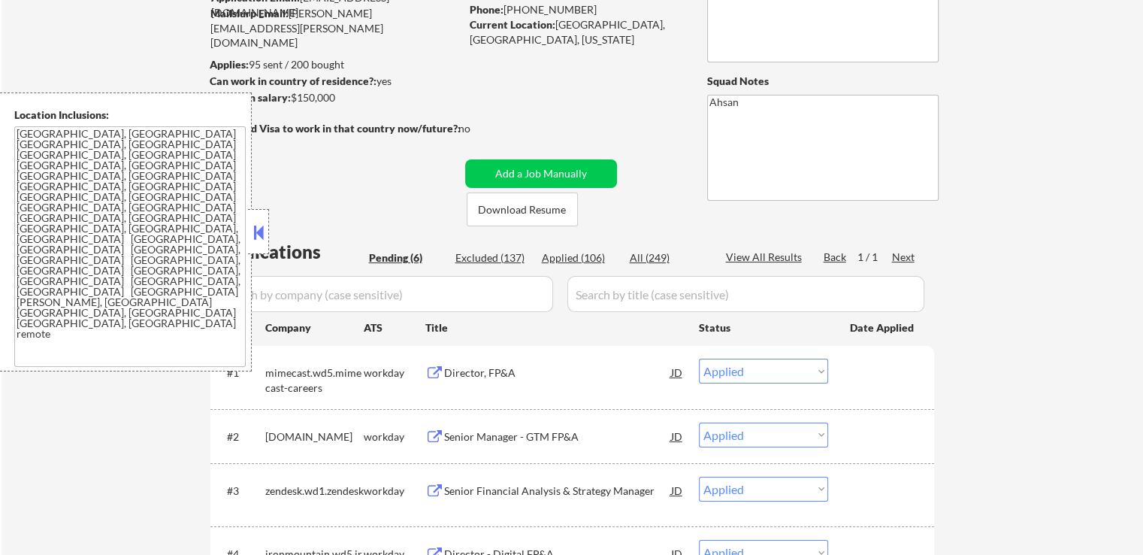
select select ""applied""
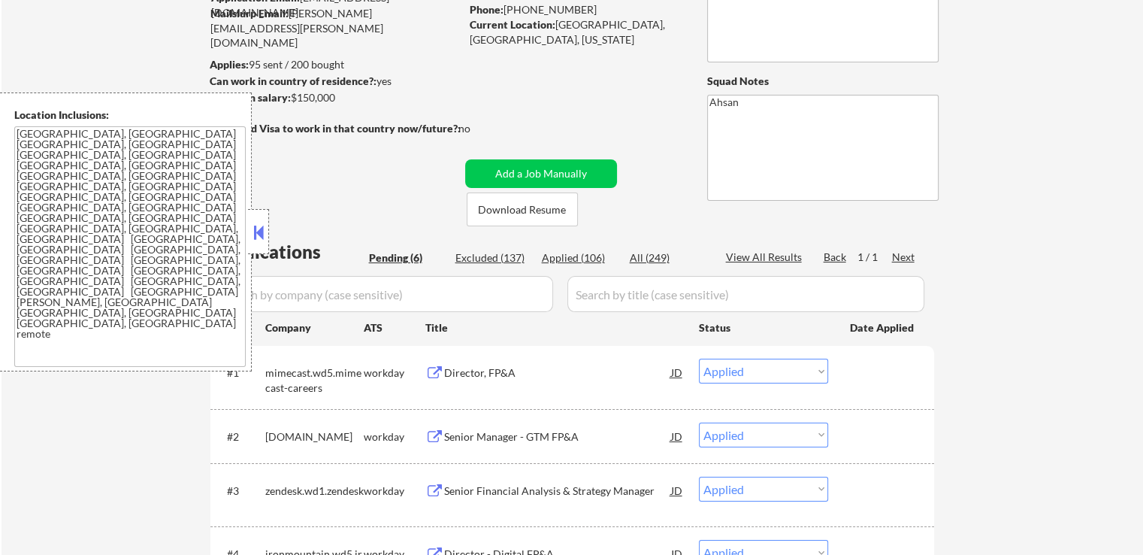
select select ""applied""
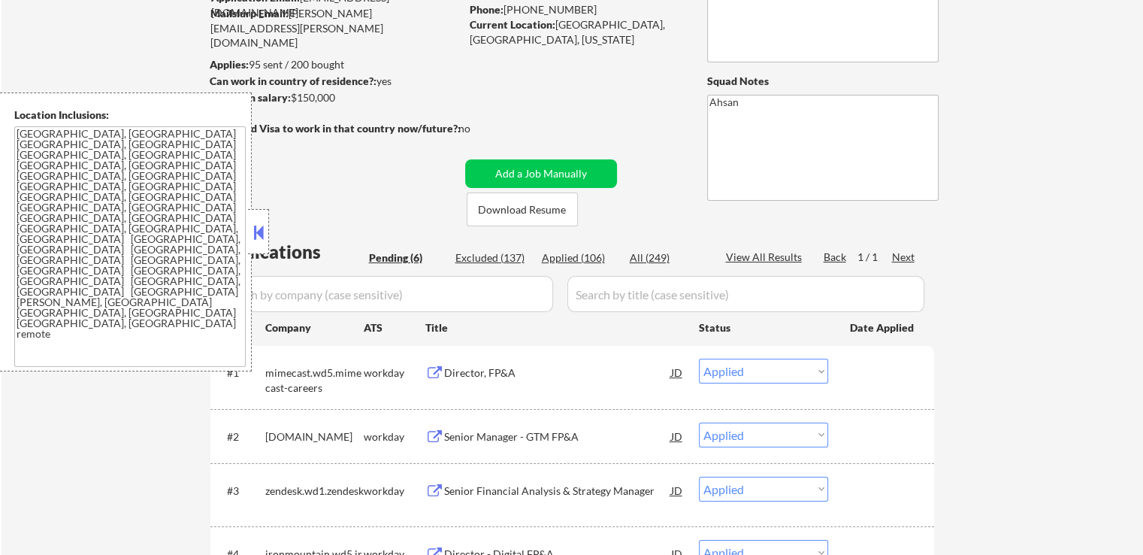
select select ""applied""
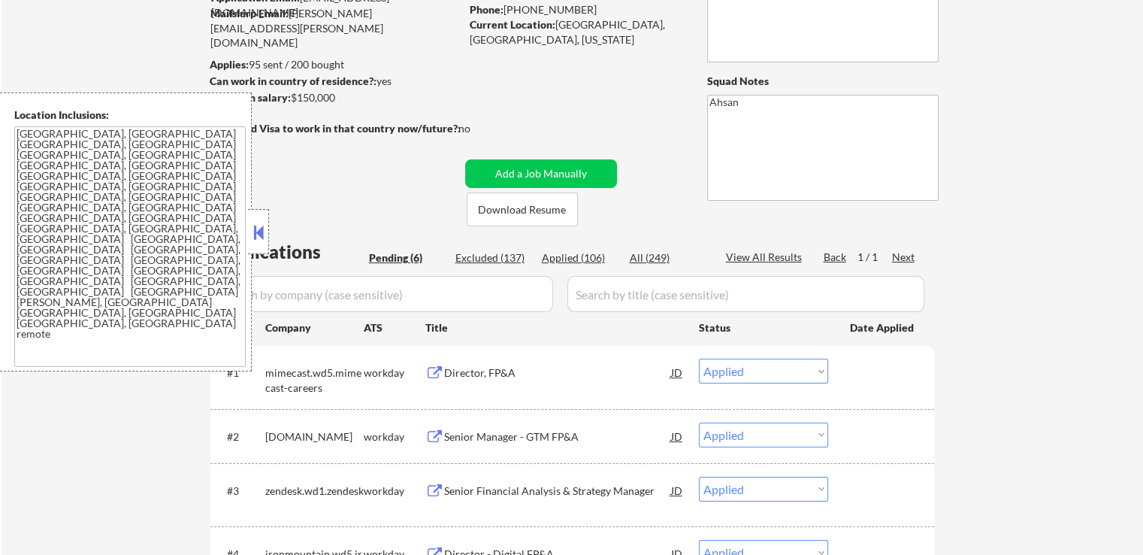
select select ""applied""
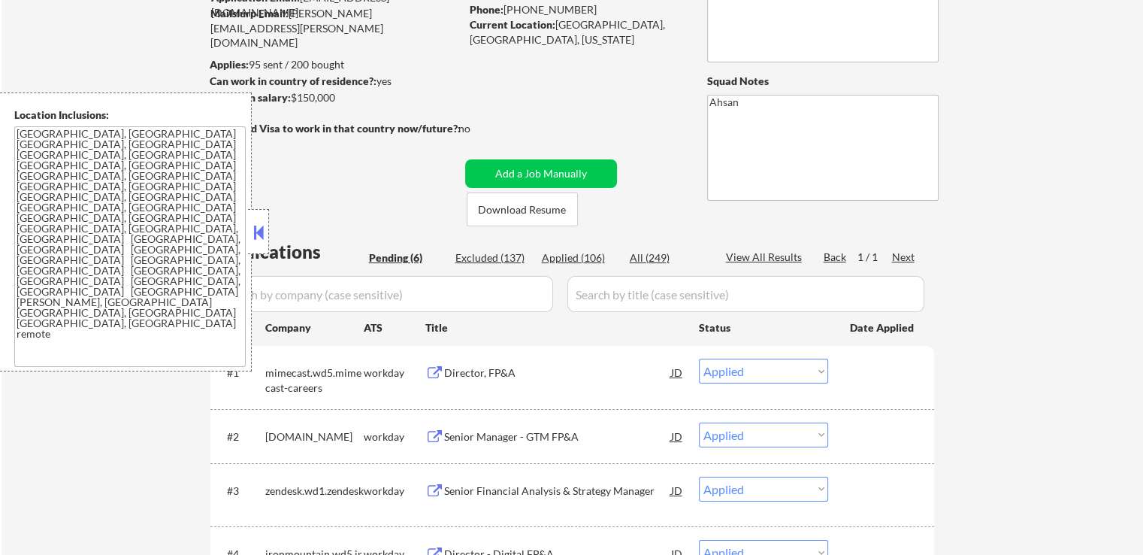
select select ""applied""
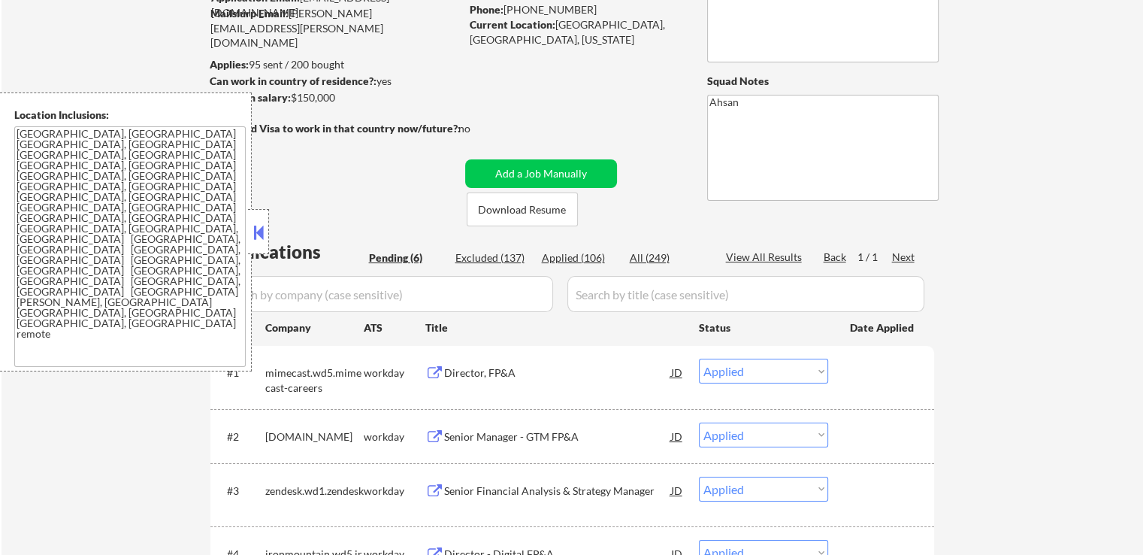
select select ""applied""
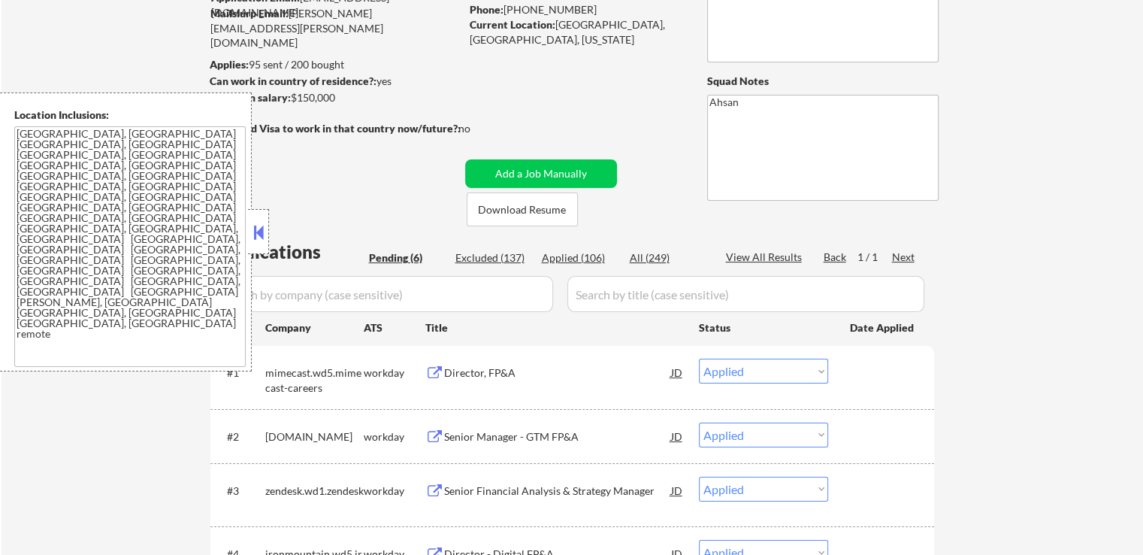
select select ""applied""
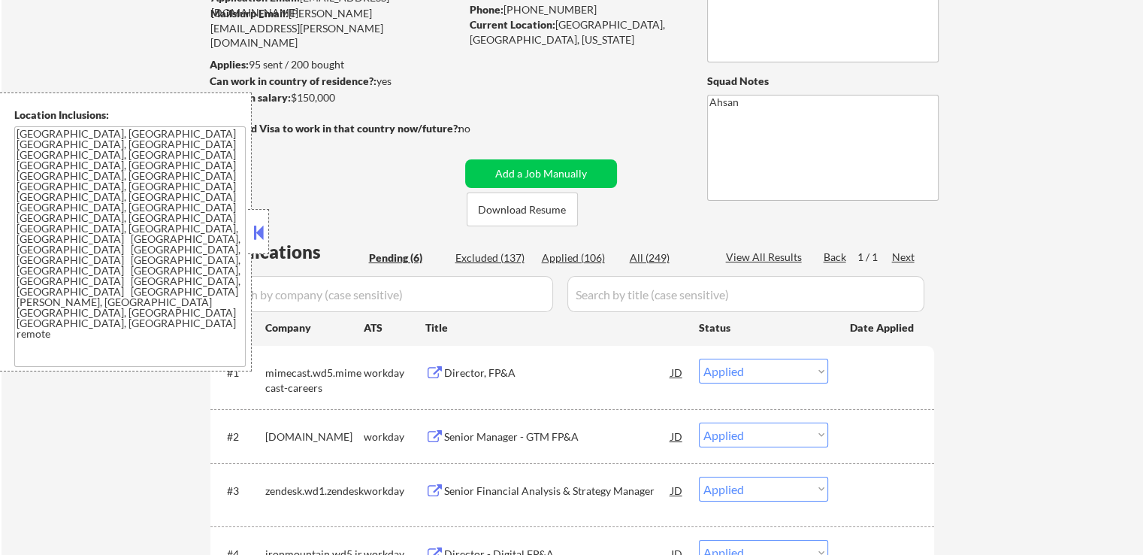
select select ""applied""
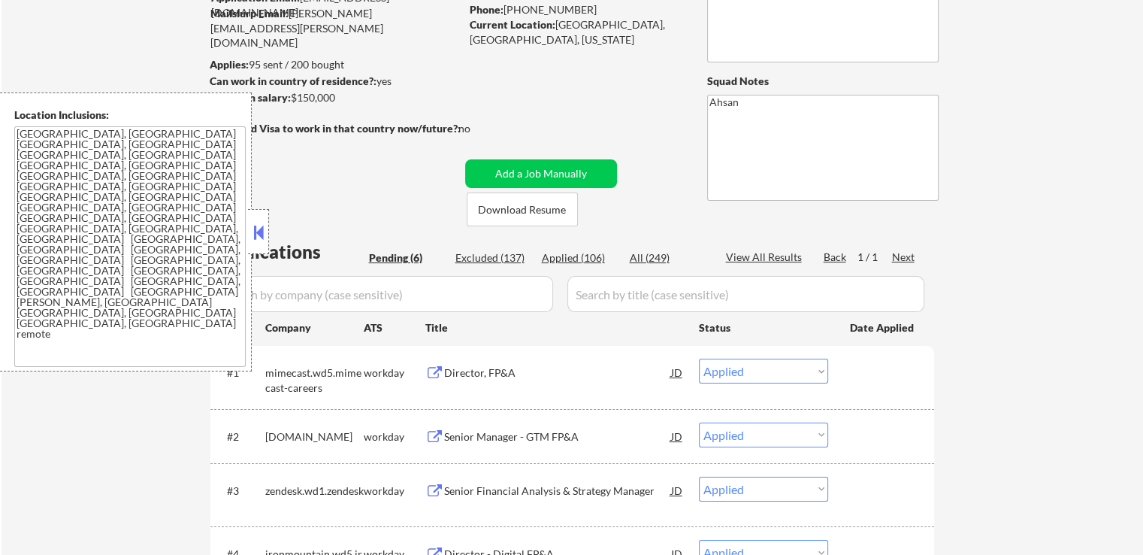
select select ""applied""
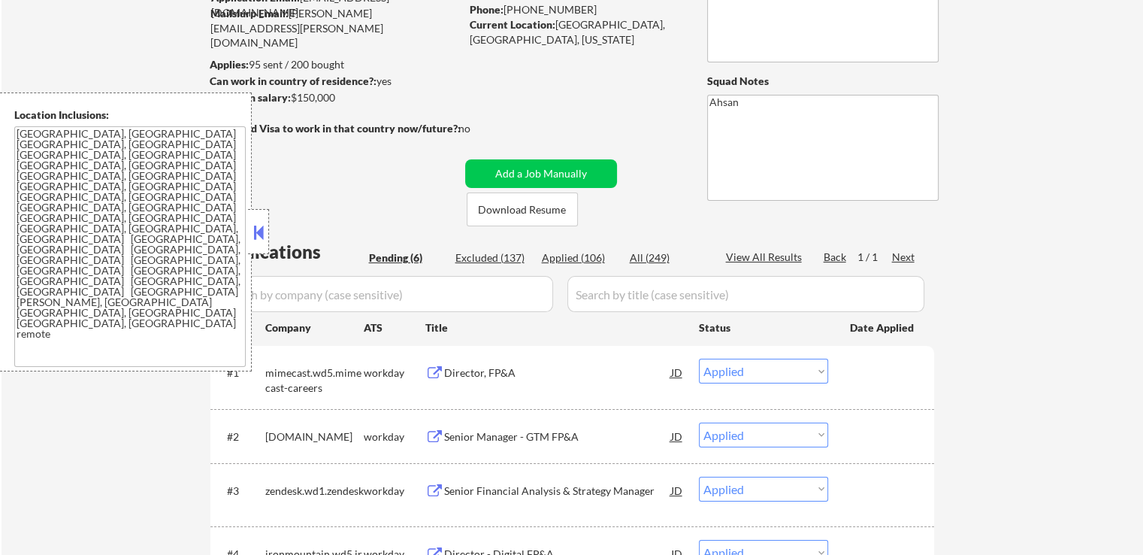
select select ""applied""
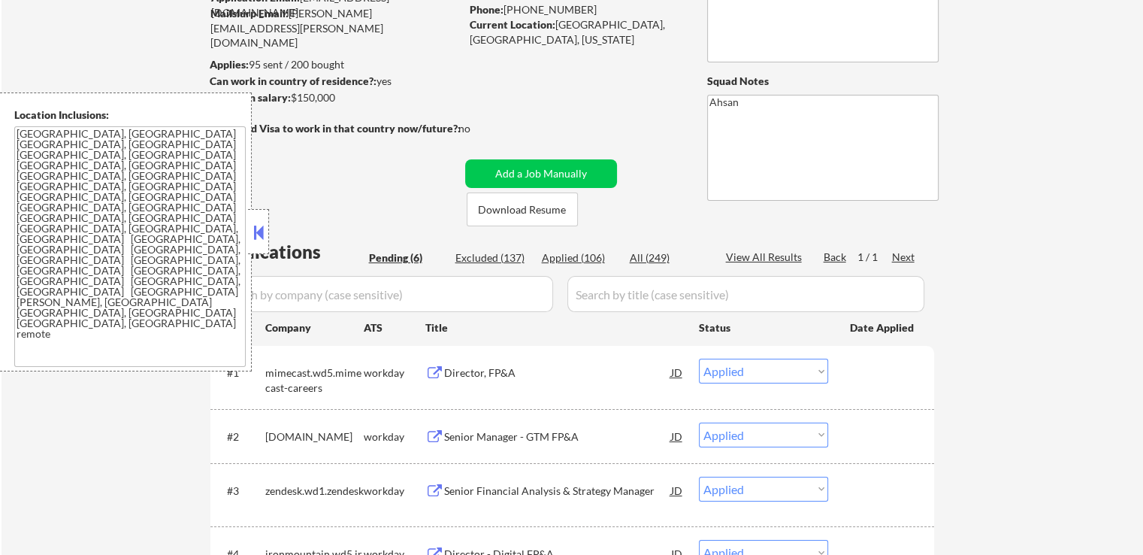
select select ""applied""
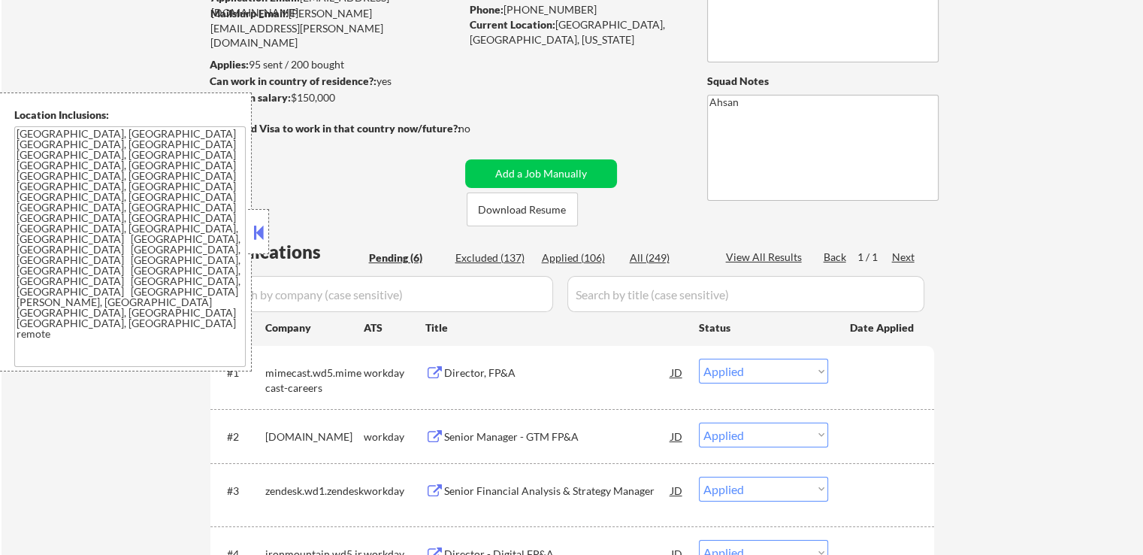
select select ""applied""
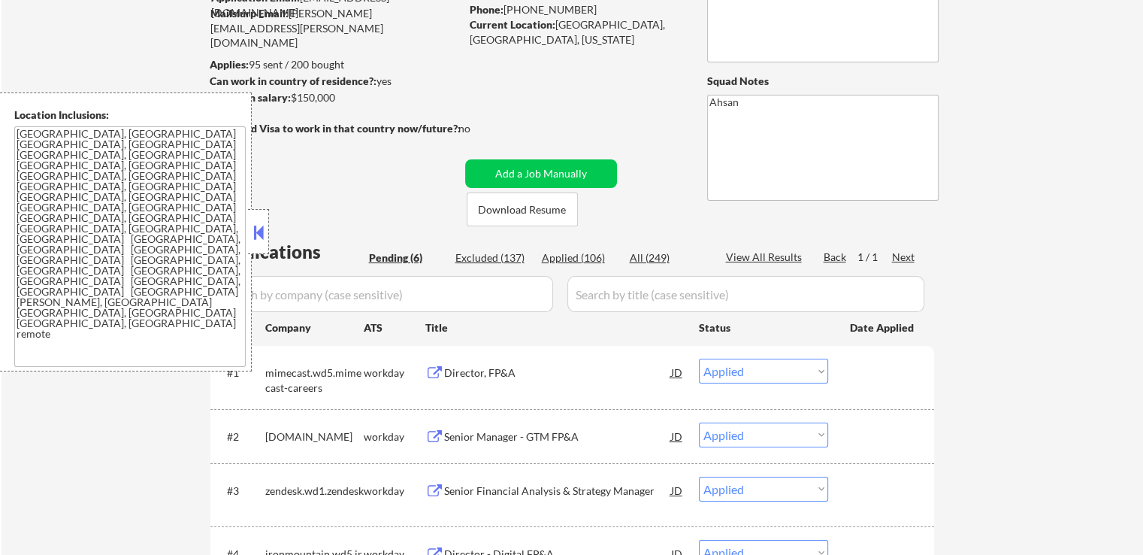
select select ""applied""
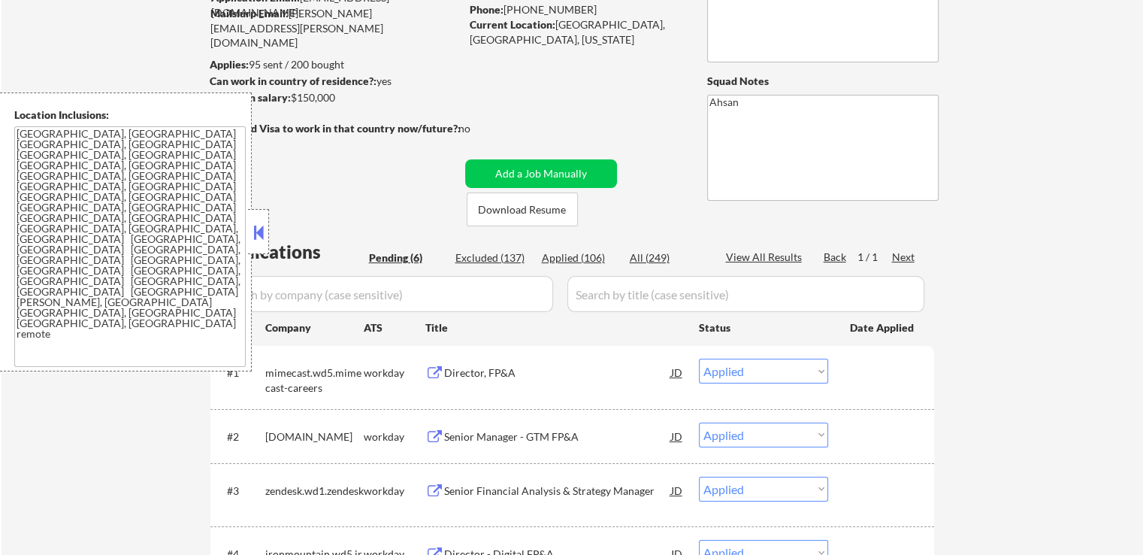
select select ""applied""
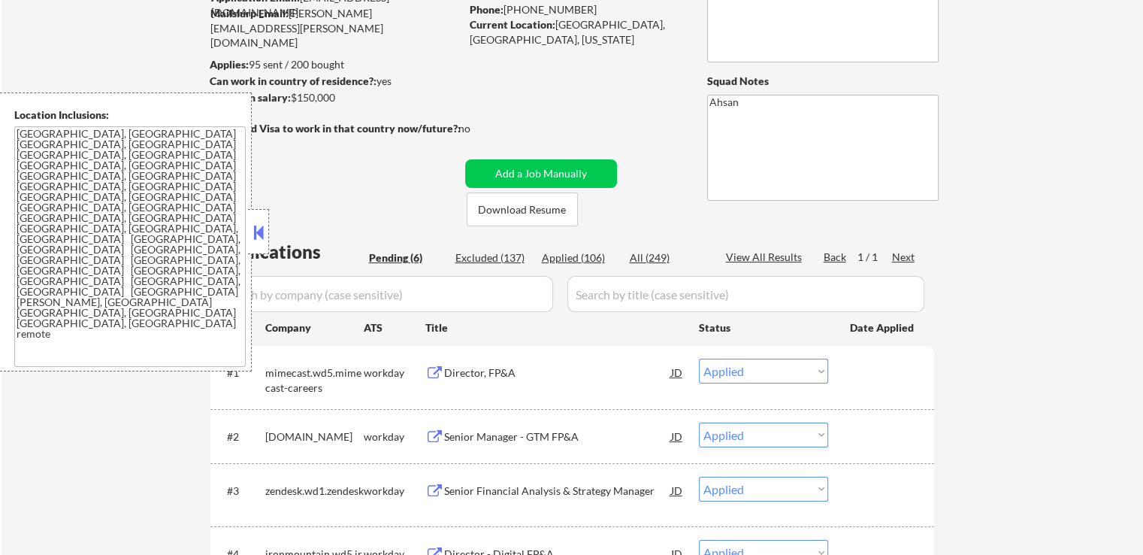
select select ""applied""
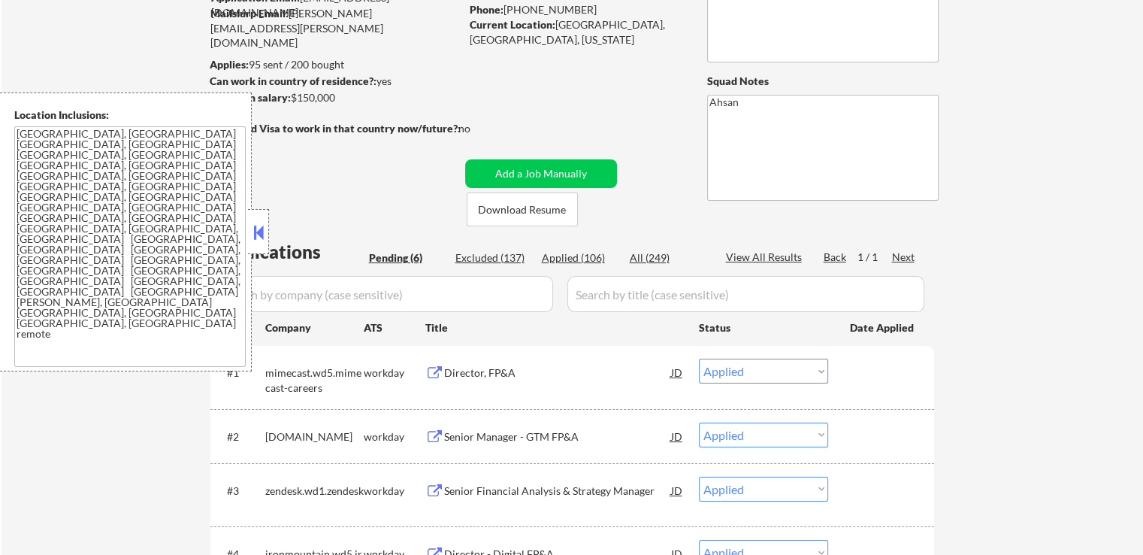
select select ""applied""
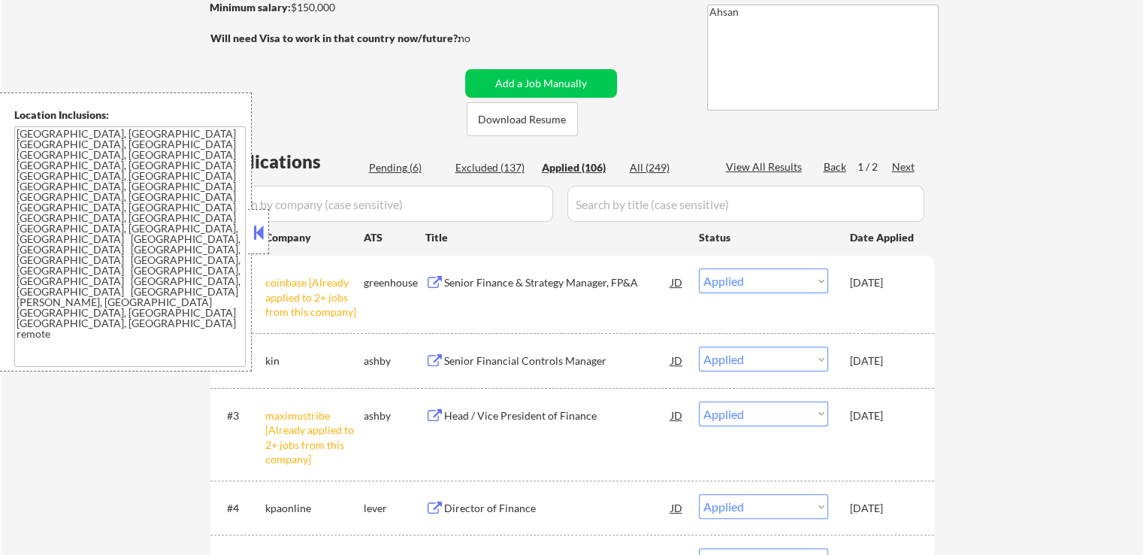
scroll to position [376, 0]
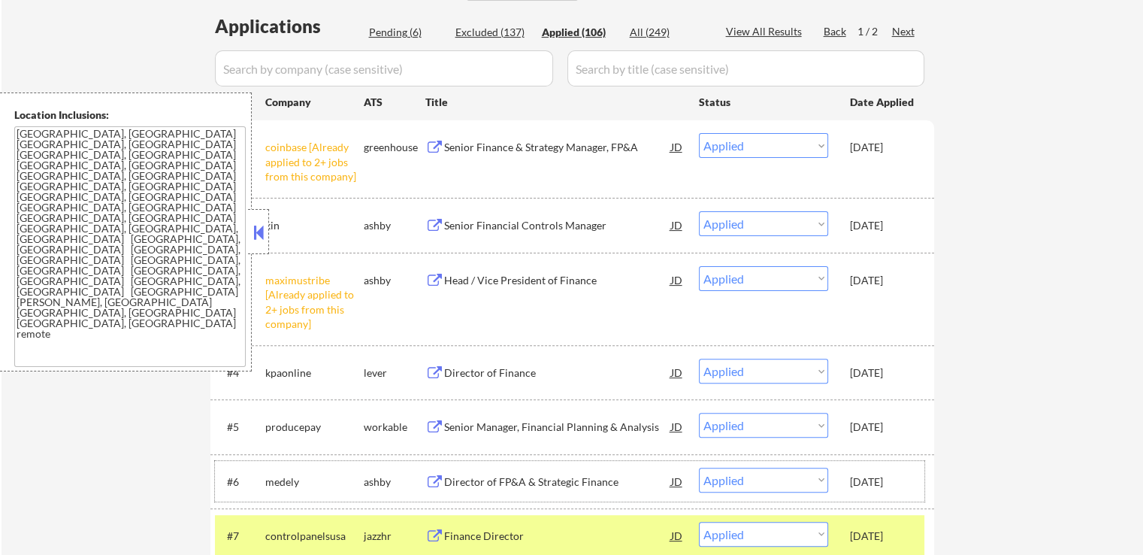
copy div "[DATE]"
drag, startPoint x: 898, startPoint y: 483, endPoint x: 907, endPoint y: 483, distance: 8.3
click at [907, 483] on div "#6 [PERSON_NAME] Director of FP&A & Strategic Finance JD warning_amber Choose a…" at bounding box center [570, 481] width 710 height 41
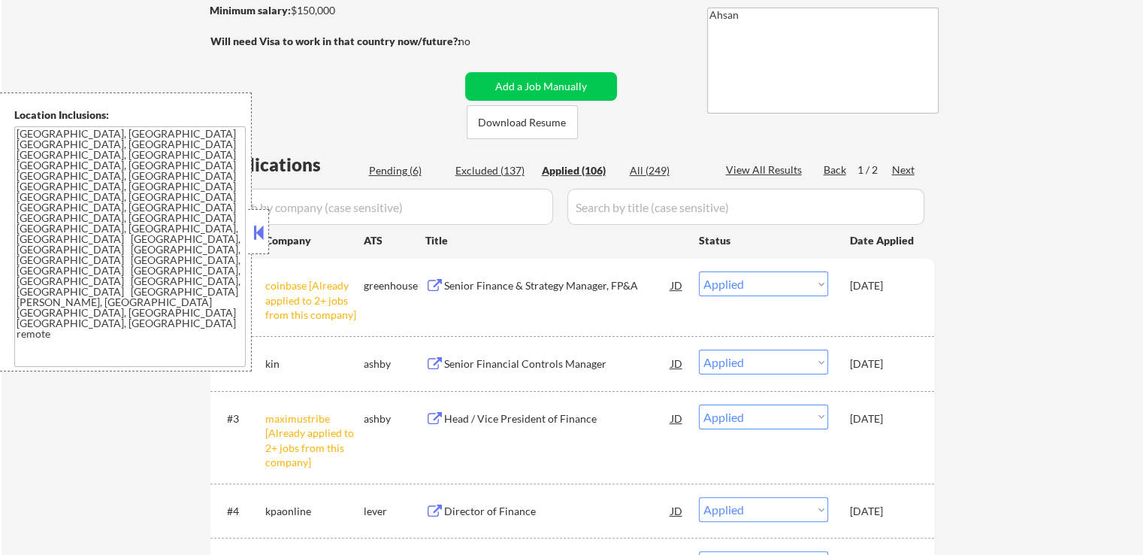
scroll to position [150, 0]
